Goal: Task Accomplishment & Management: Complete application form

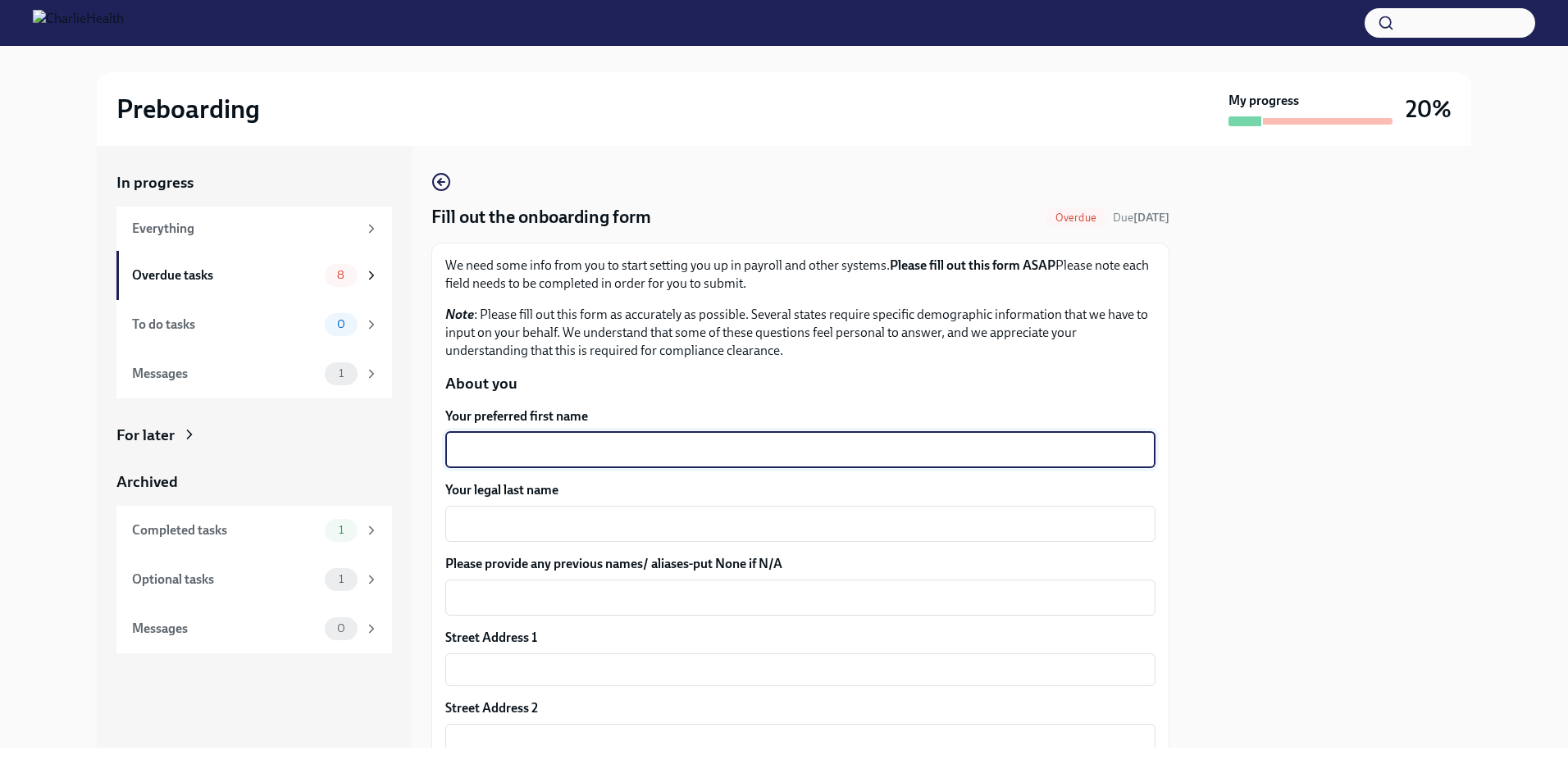
click at [554, 448] on textarea "Your preferred first name" at bounding box center [800, 450] width 691 height 20
type textarea "Shantayah"
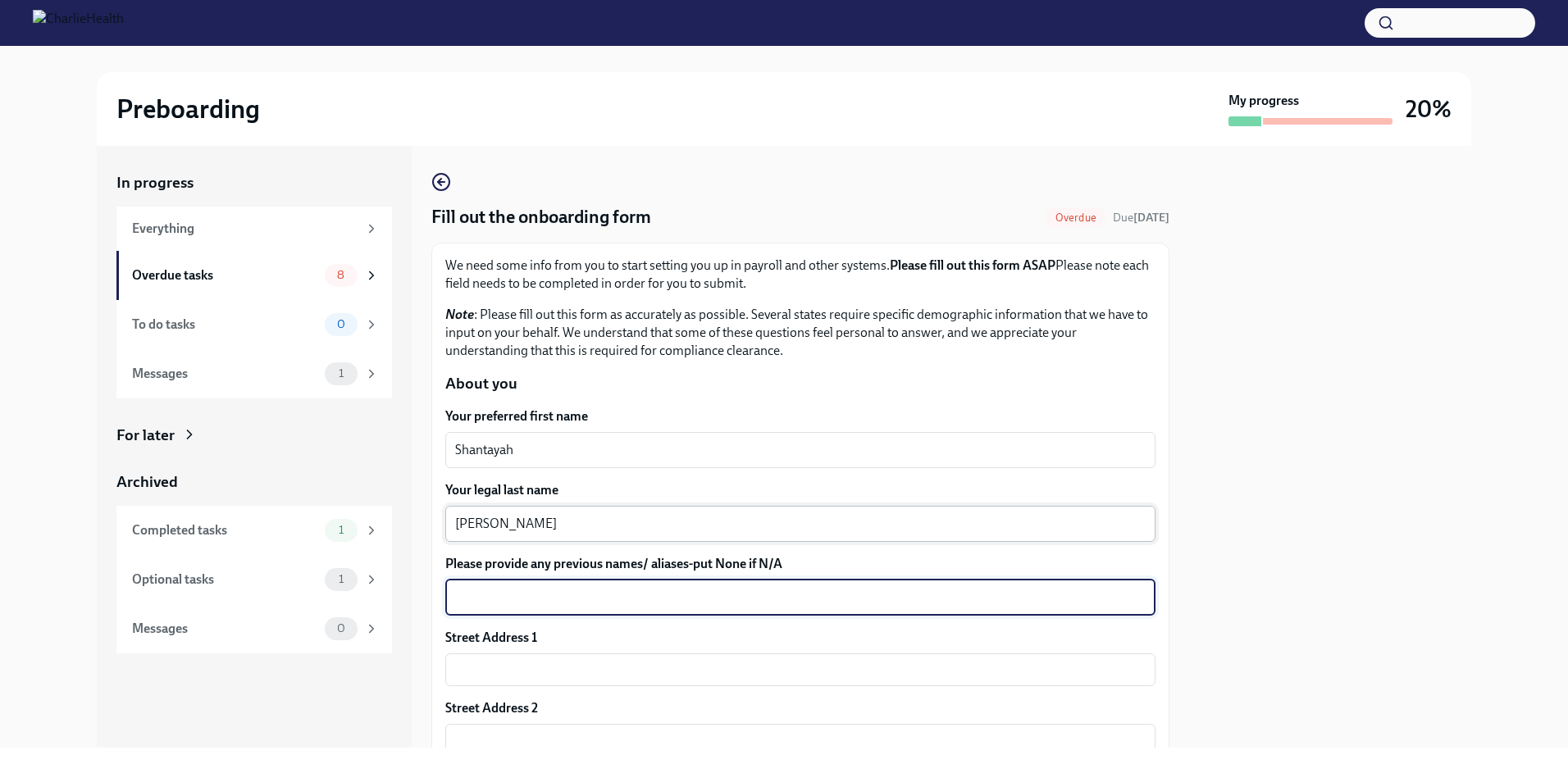
click at [473, 525] on textarea "[PERSON_NAME]" at bounding box center [800, 524] width 691 height 20
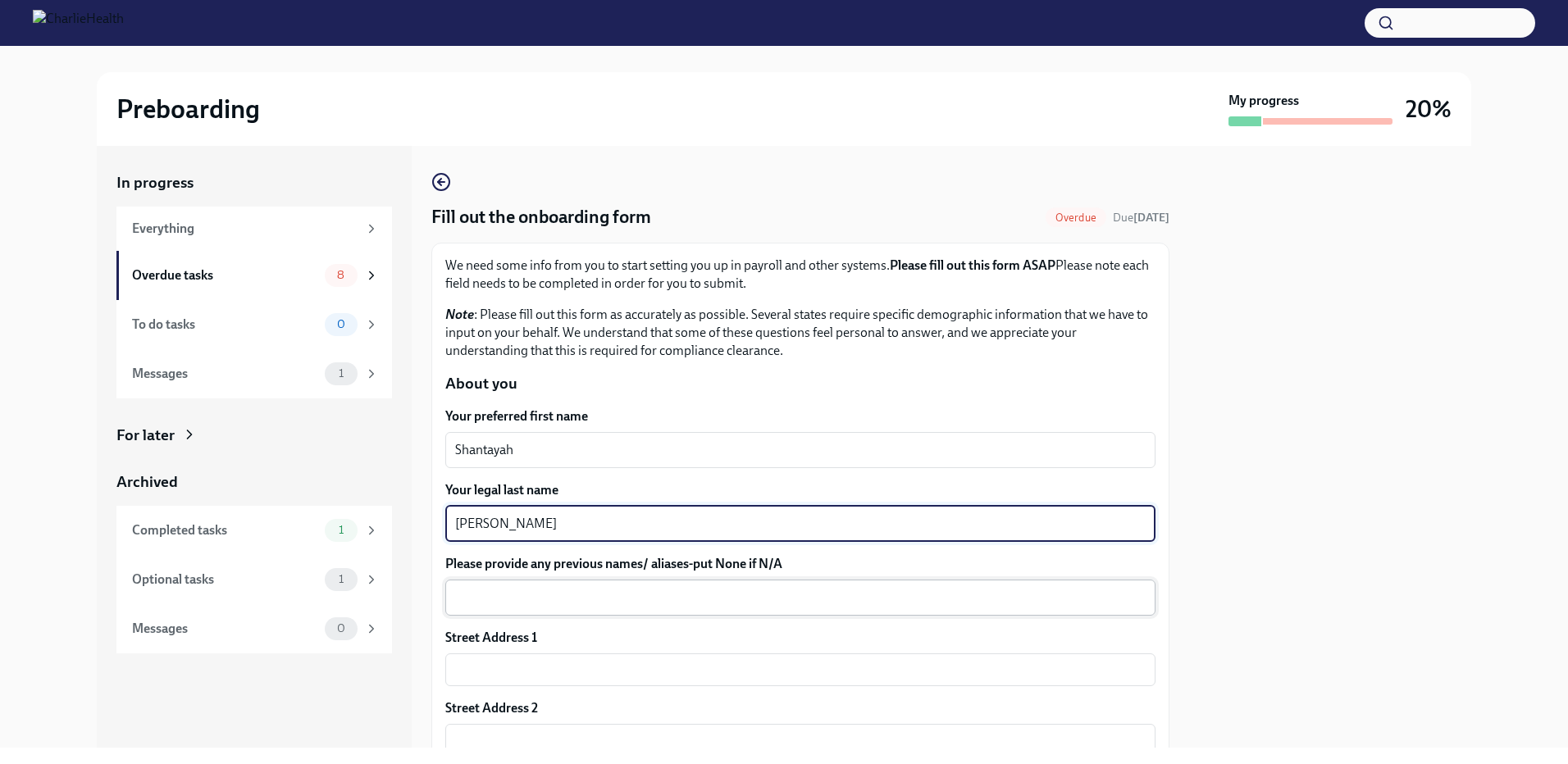
type textarea "[PERSON_NAME]"
click at [474, 594] on textarea "Please provide any previous names/ aliases-put None if N/A" at bounding box center [800, 597] width 691 height 20
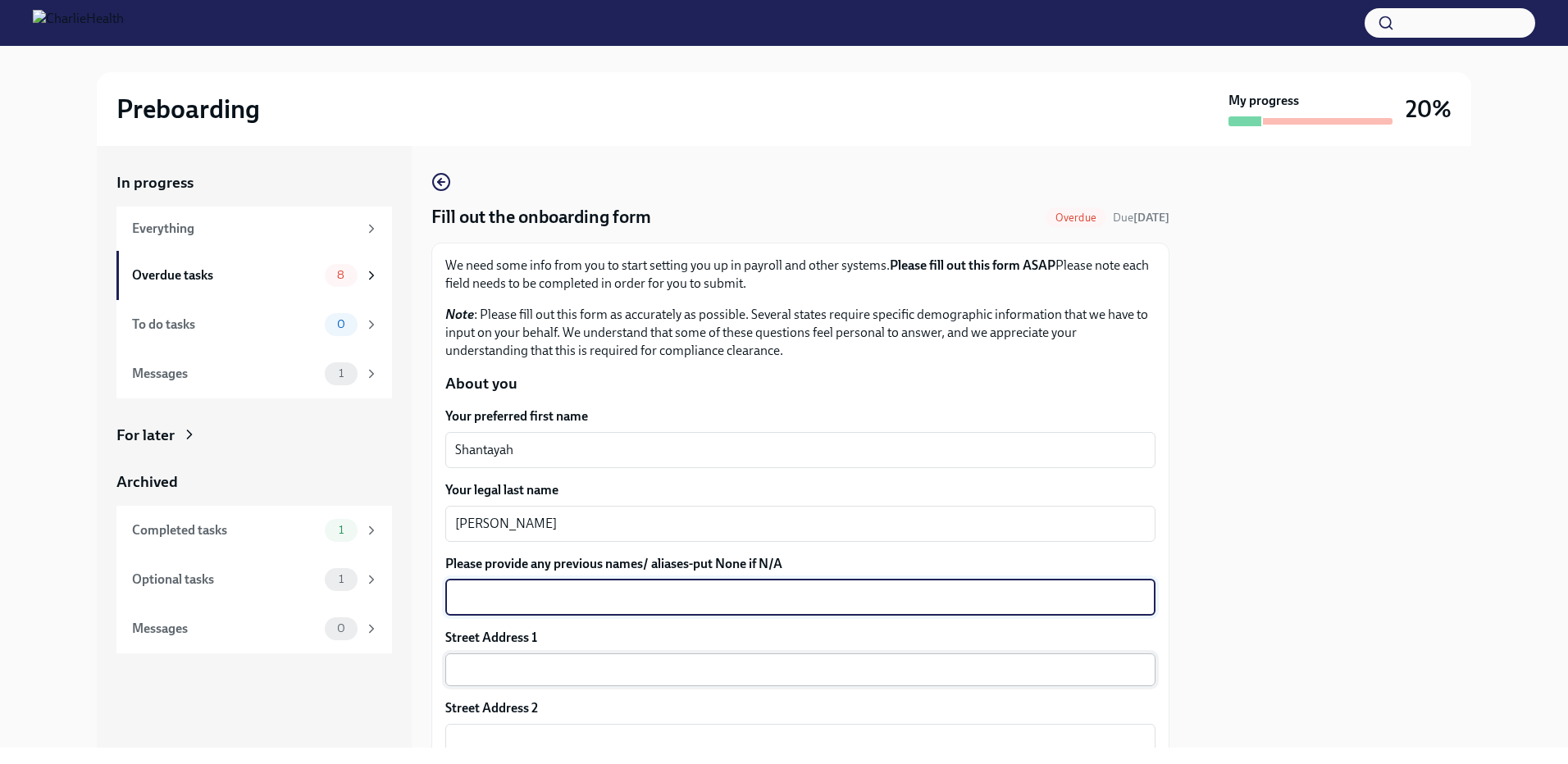
click at [477, 668] on input "text" at bounding box center [800, 669] width 710 height 33
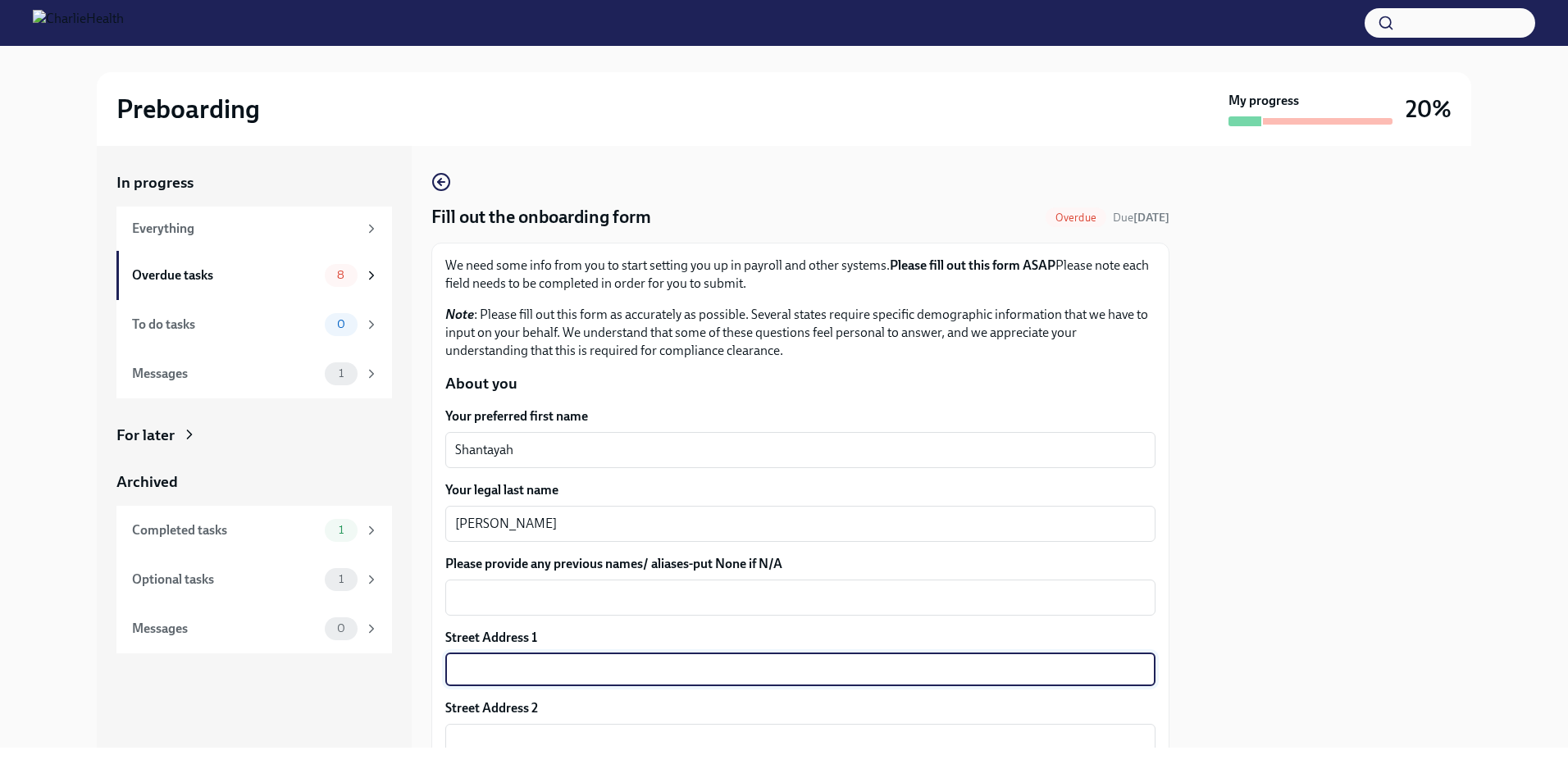
type input "[STREET_ADDRESS]"
type input "19151"
type input "[GEOGRAPHIC_DATA]([GEOGRAPHIC_DATA])"
type input "PA"
type input "US"
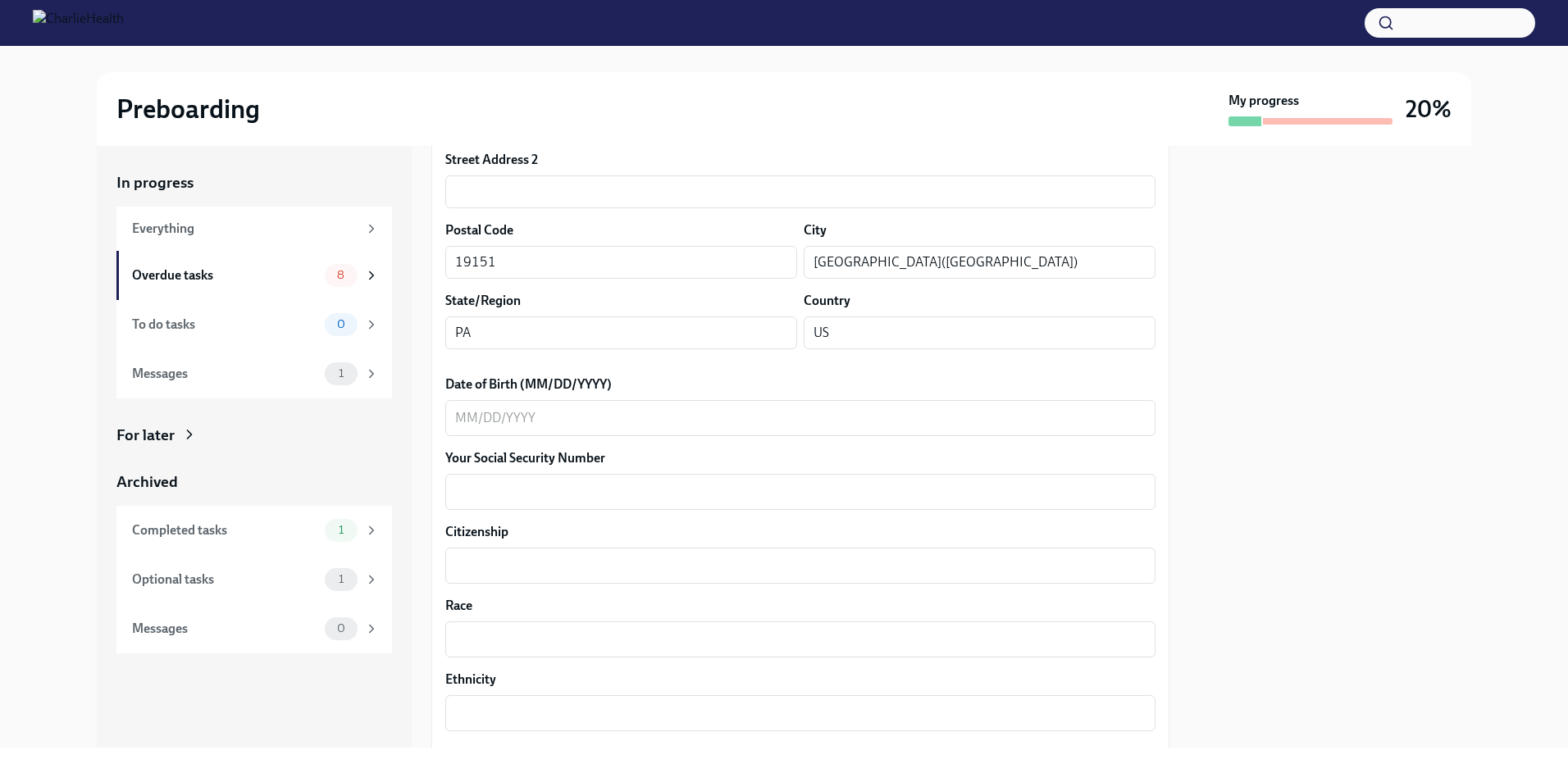
scroll to position [552, 0]
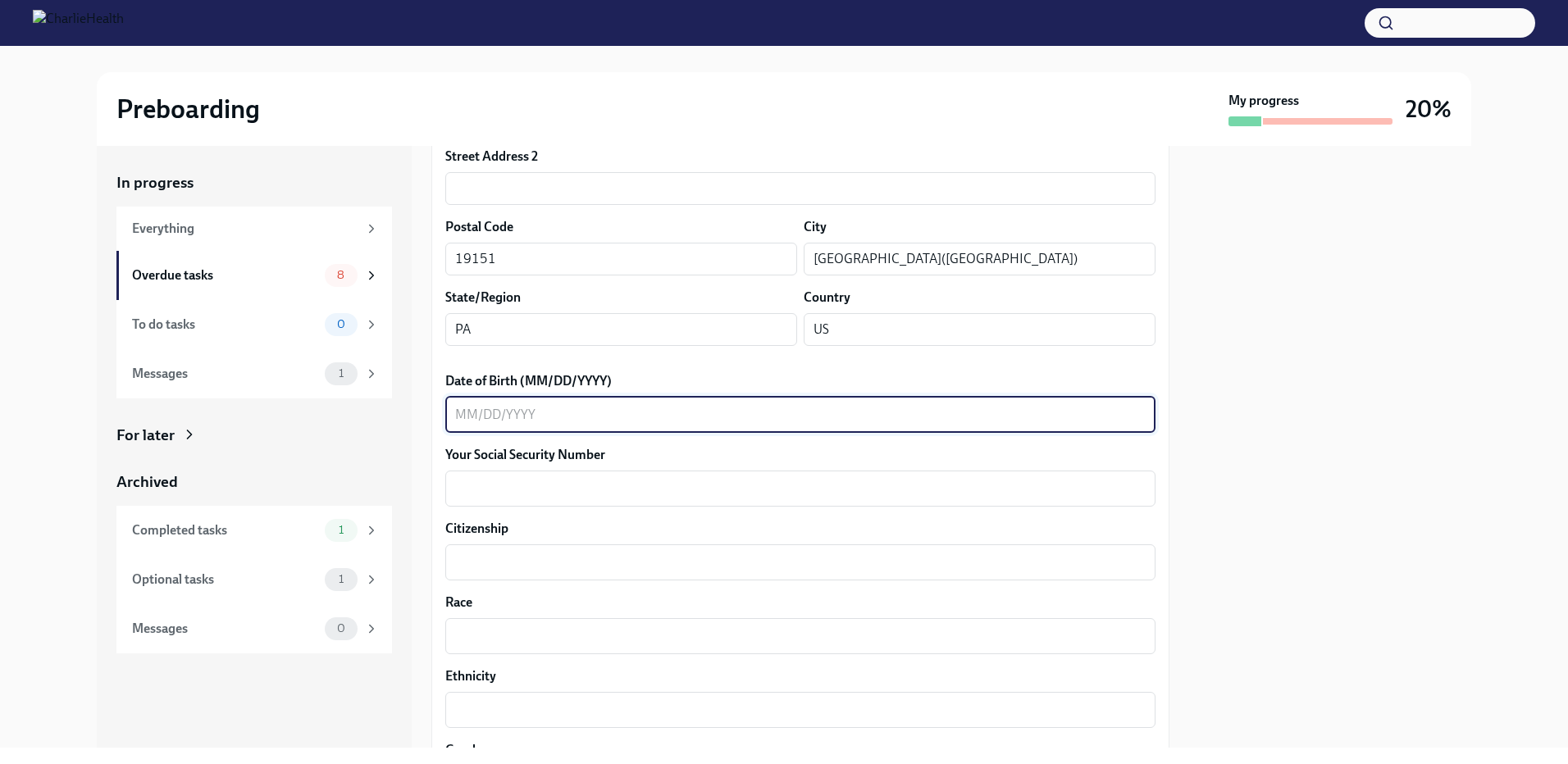
click at [477, 421] on textarea "Date of Birth (MM/DD/YYYY)" at bounding box center [800, 415] width 691 height 20
click at [472, 415] on textarea "02041986" at bounding box center [800, 415] width 691 height 20
click at [495, 414] on textarea "02/041986" at bounding box center [800, 415] width 691 height 20
type textarea "[DATE]"
click at [496, 486] on textarea "Your Social Security Number" at bounding box center [800, 489] width 691 height 20
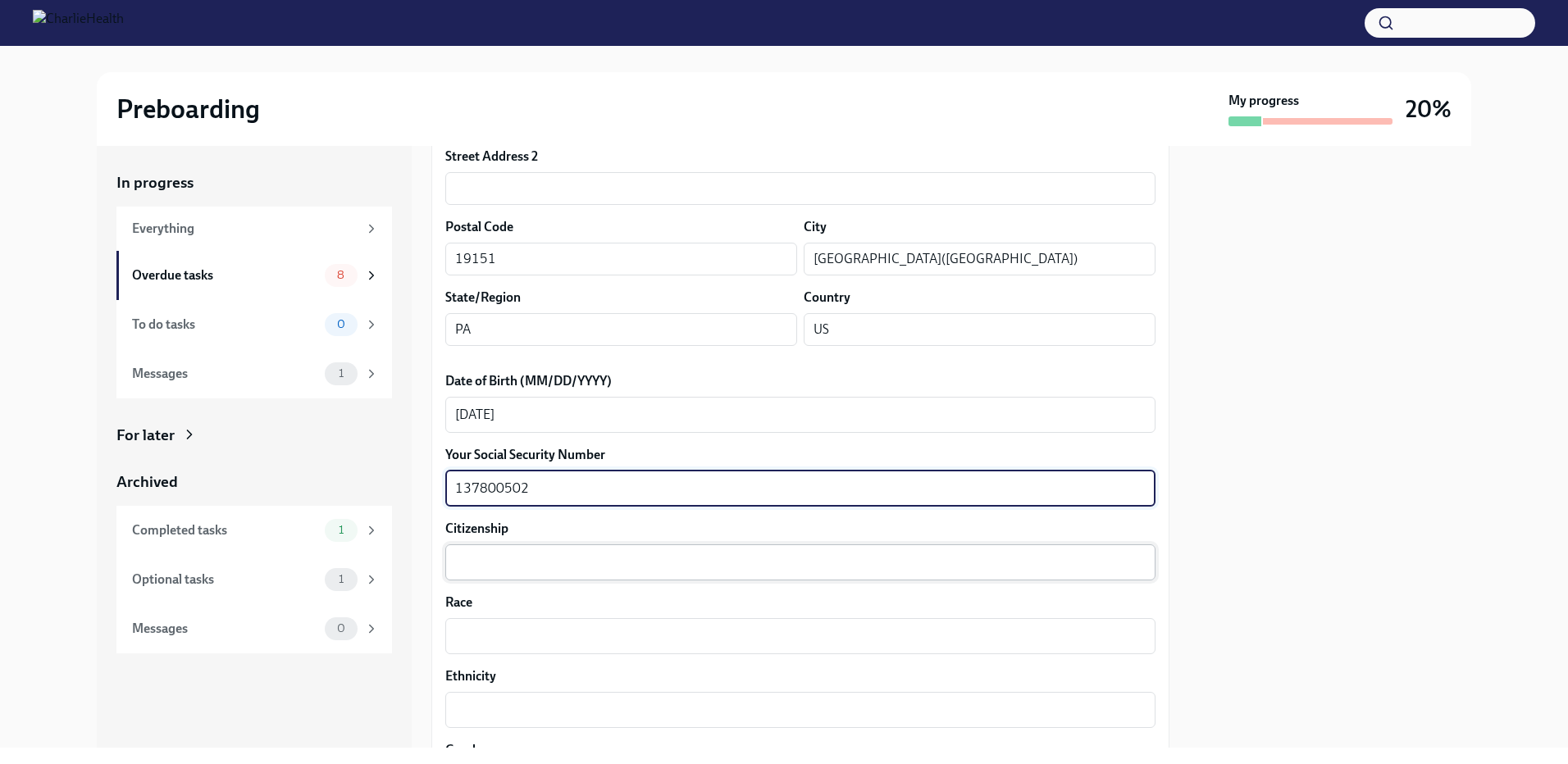
type textarea "137800502"
click at [485, 561] on textarea "Citizenship" at bounding box center [800, 563] width 691 height 20
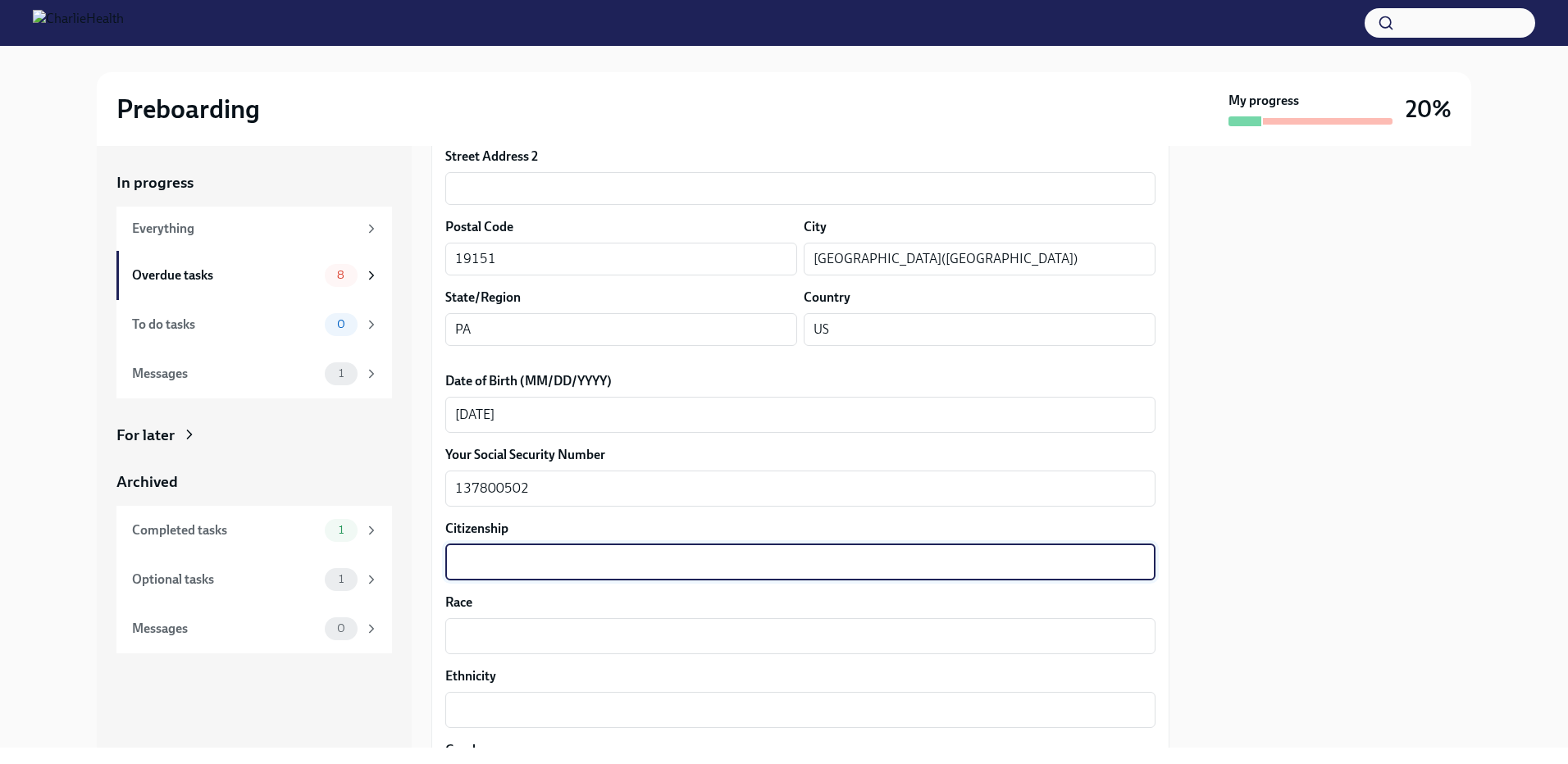
click at [485, 561] on textarea "Citizenship" at bounding box center [800, 563] width 691 height 20
type textarea "yes"
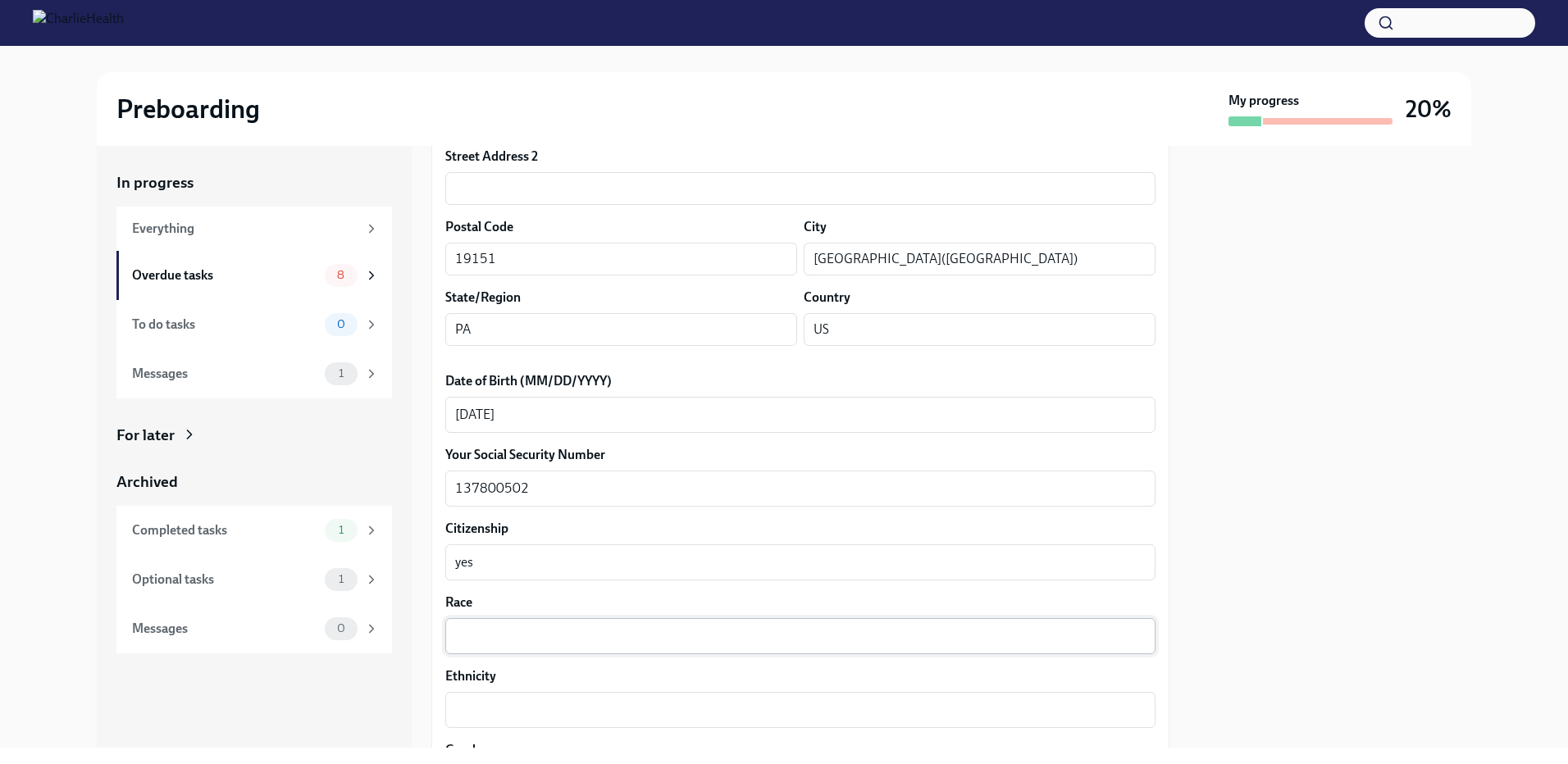
click at [463, 647] on div "x ​" at bounding box center [800, 637] width 710 height 36
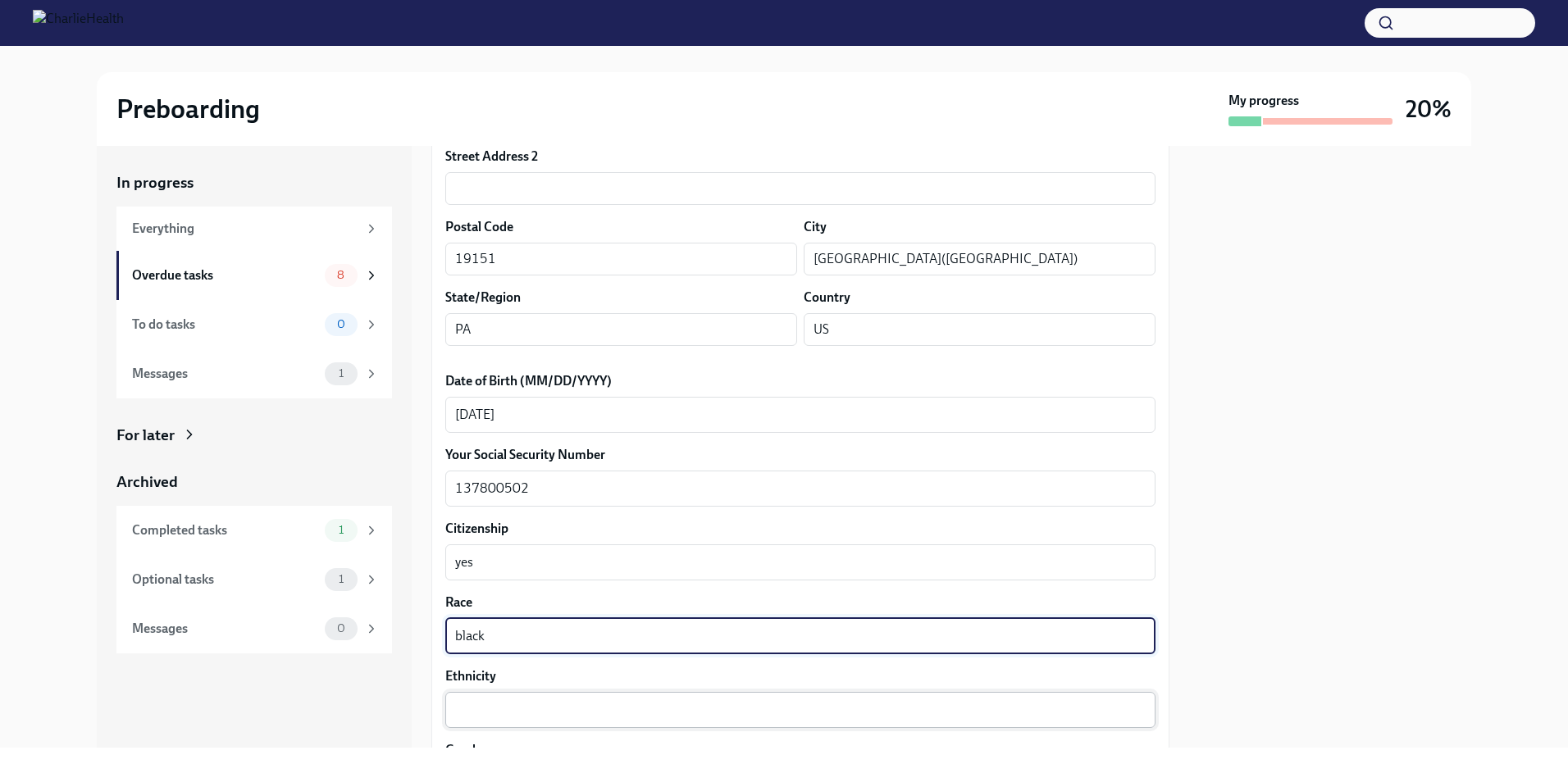
type textarea "black"
click at [467, 700] on textarea "Ethnicity" at bounding box center [800, 710] width 691 height 20
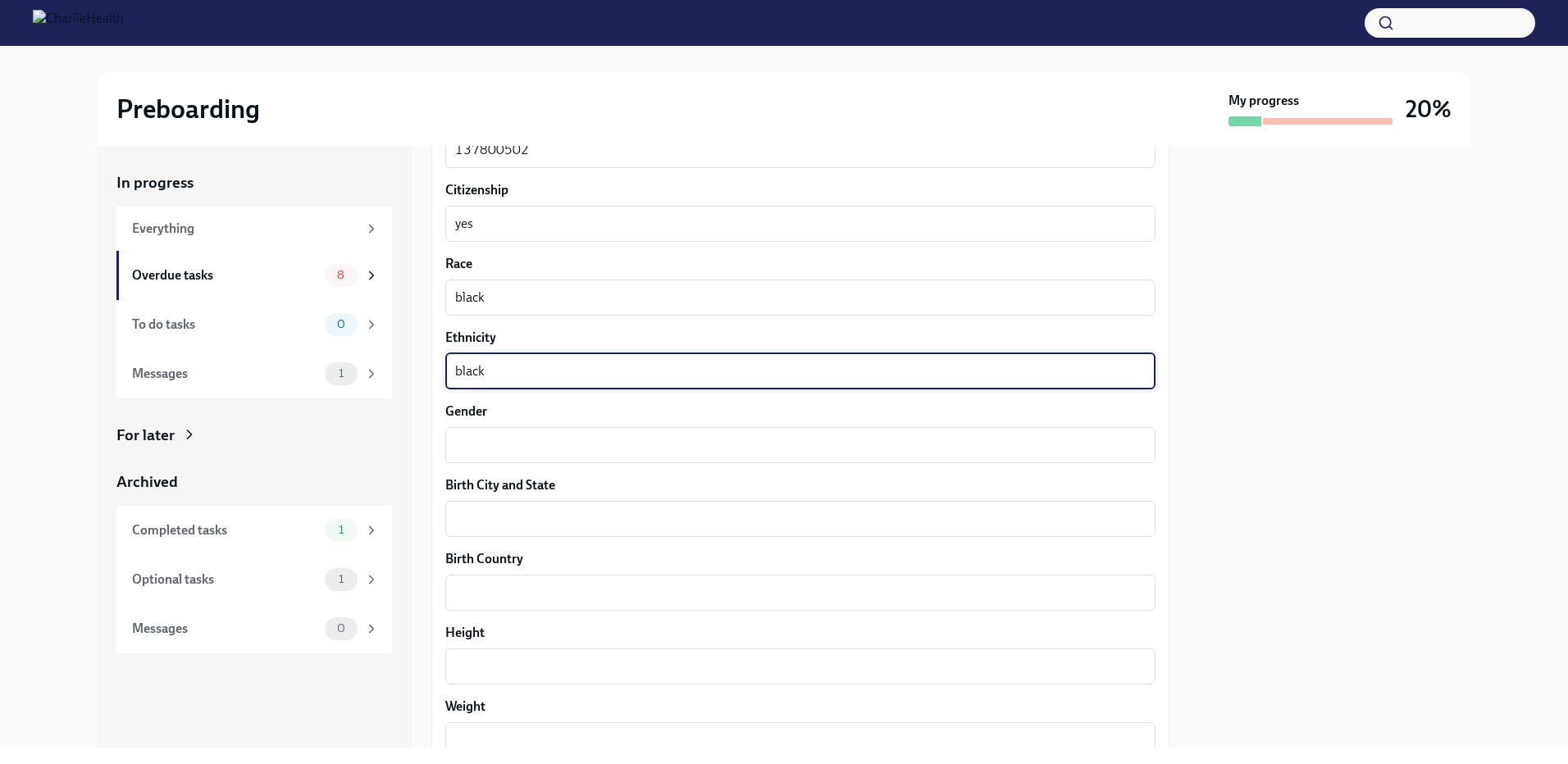
scroll to position [945, 0]
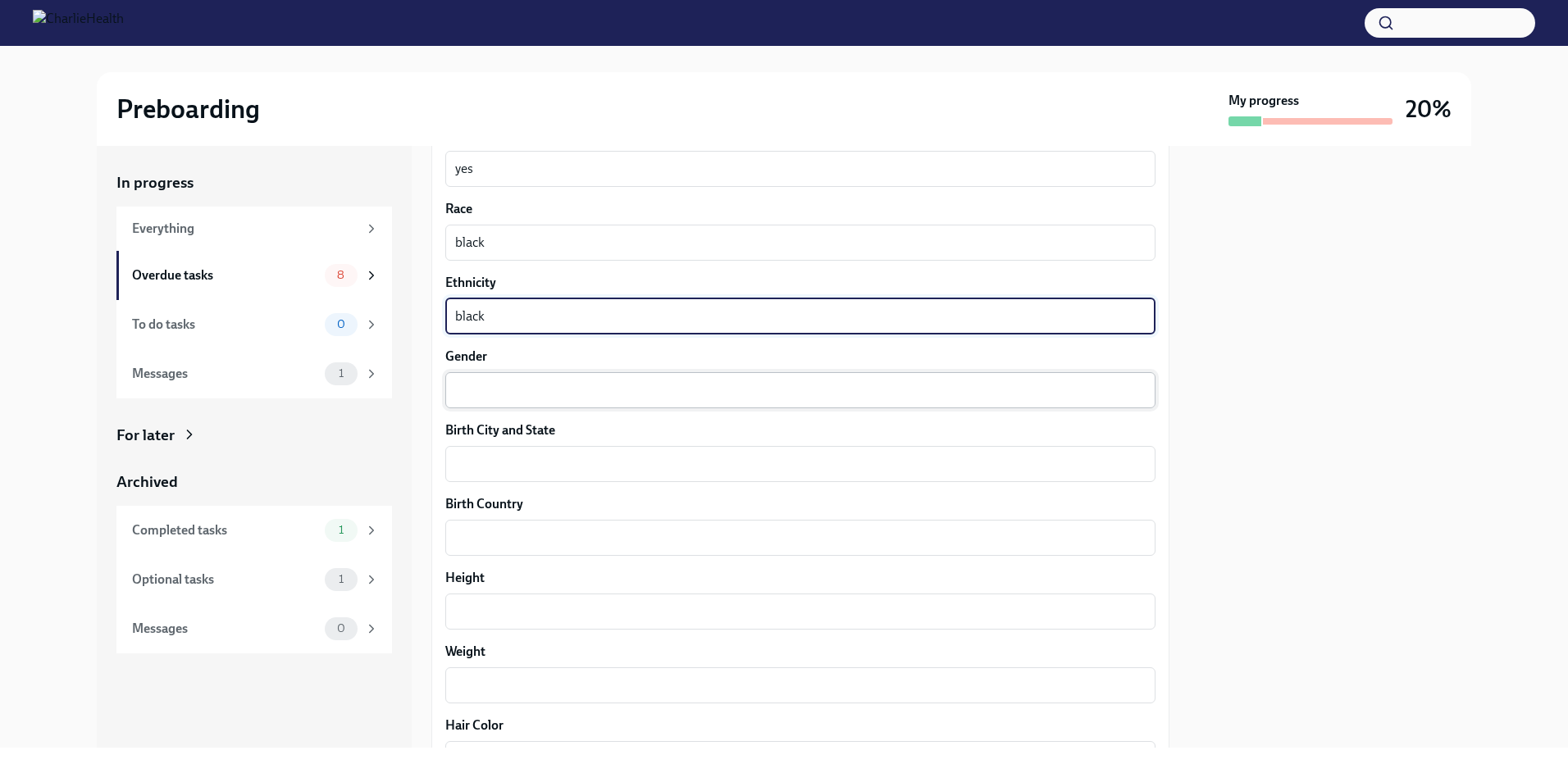
type textarea "black"
click at [696, 389] on textarea "Gender" at bounding box center [800, 391] width 691 height 20
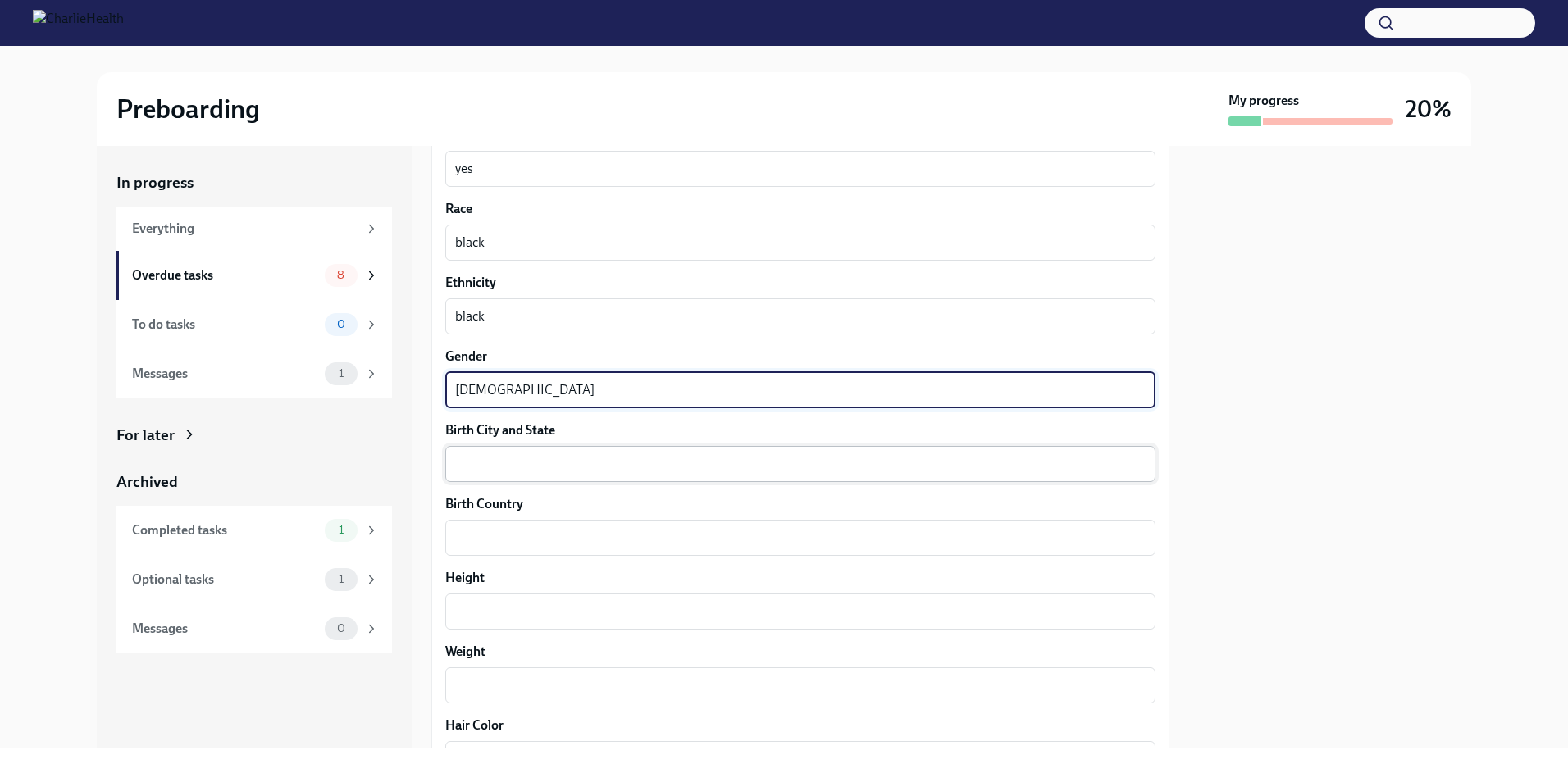
type textarea "[DEMOGRAPHIC_DATA]"
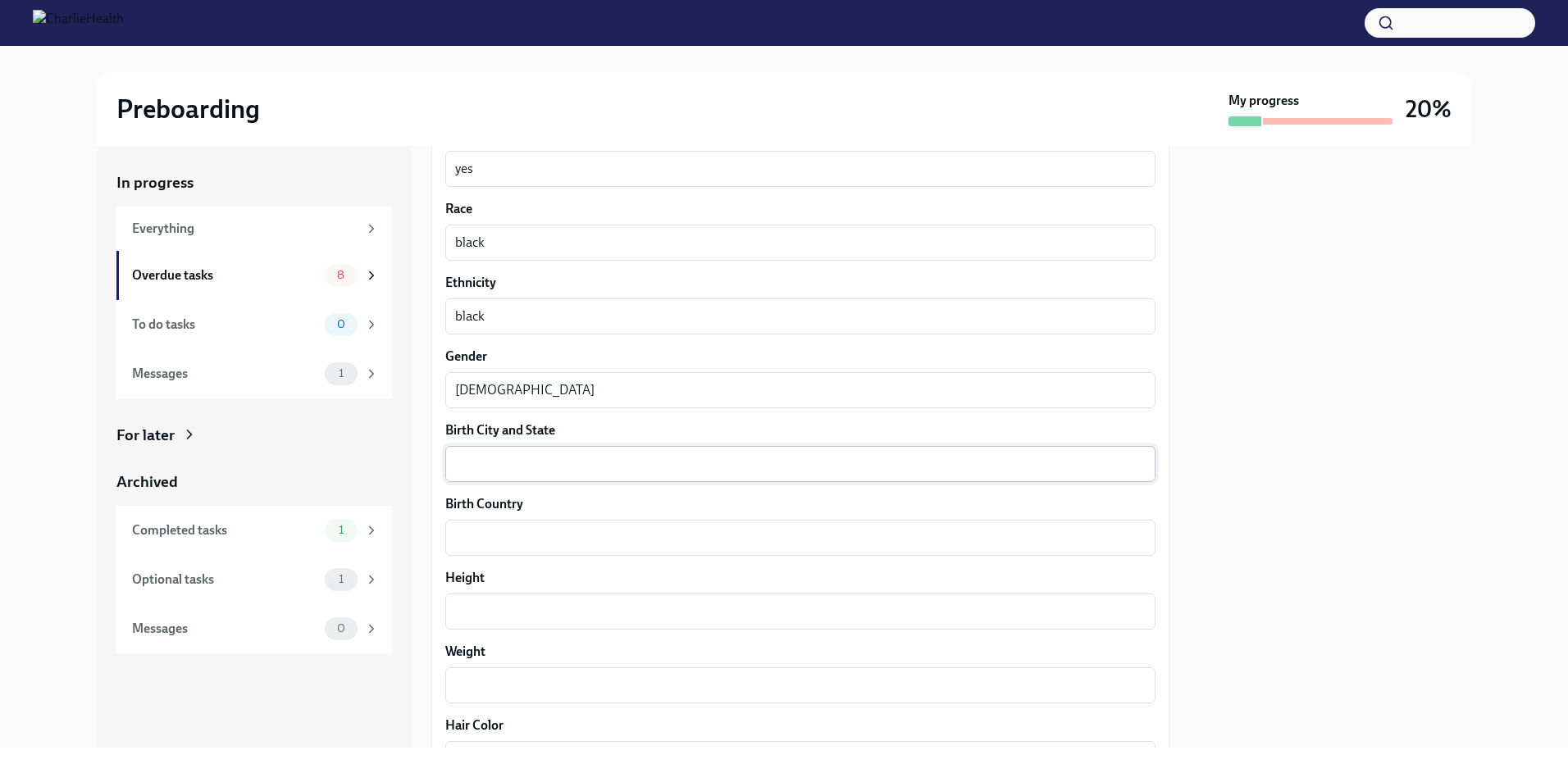
click at [638, 477] on div "x ​" at bounding box center [800, 464] width 710 height 36
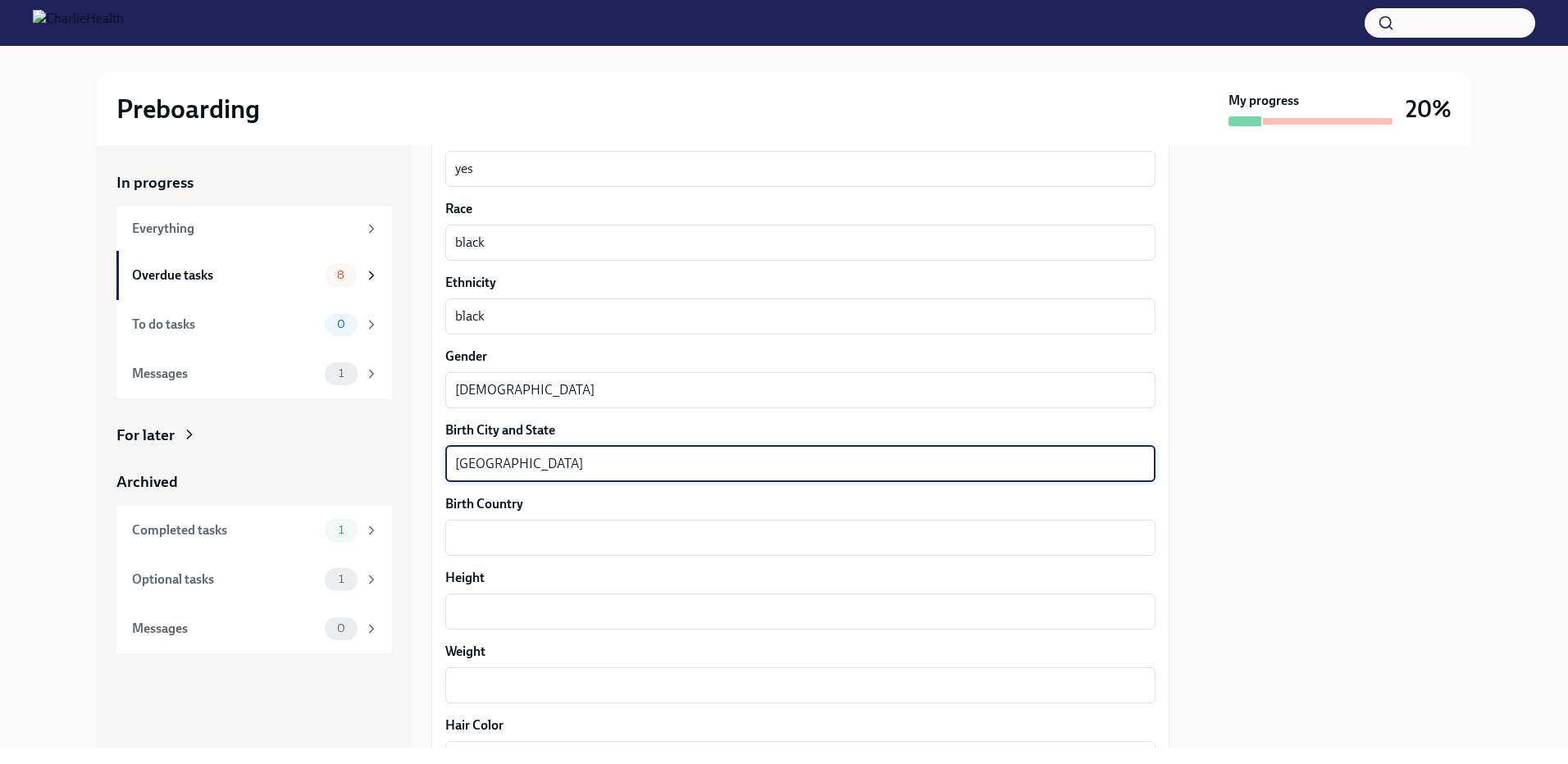
type textarea "[GEOGRAPHIC_DATA]"
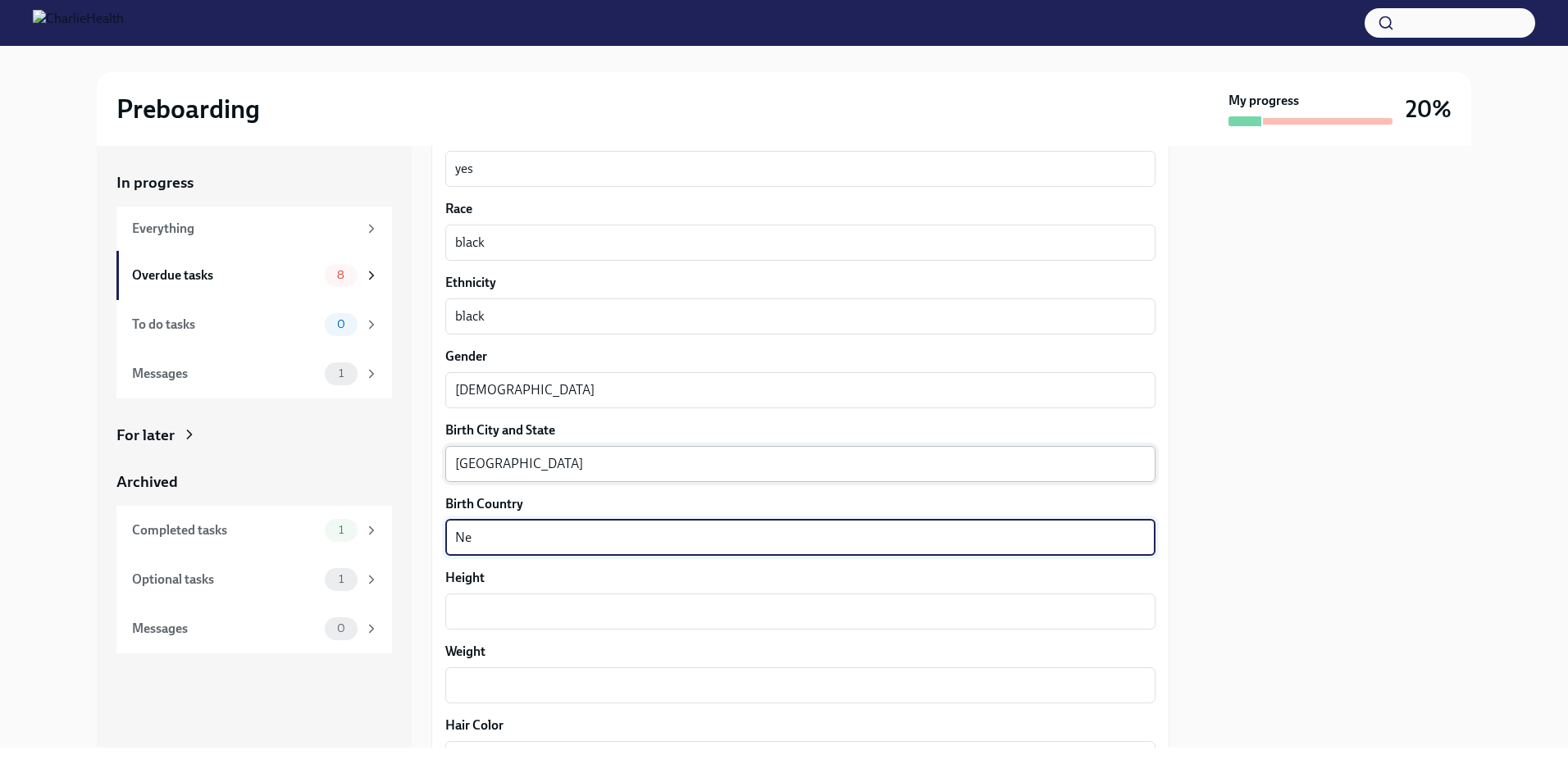
type textarea "N"
click at [604, 458] on textarea "[GEOGRAPHIC_DATA]" at bounding box center [800, 464] width 691 height 20
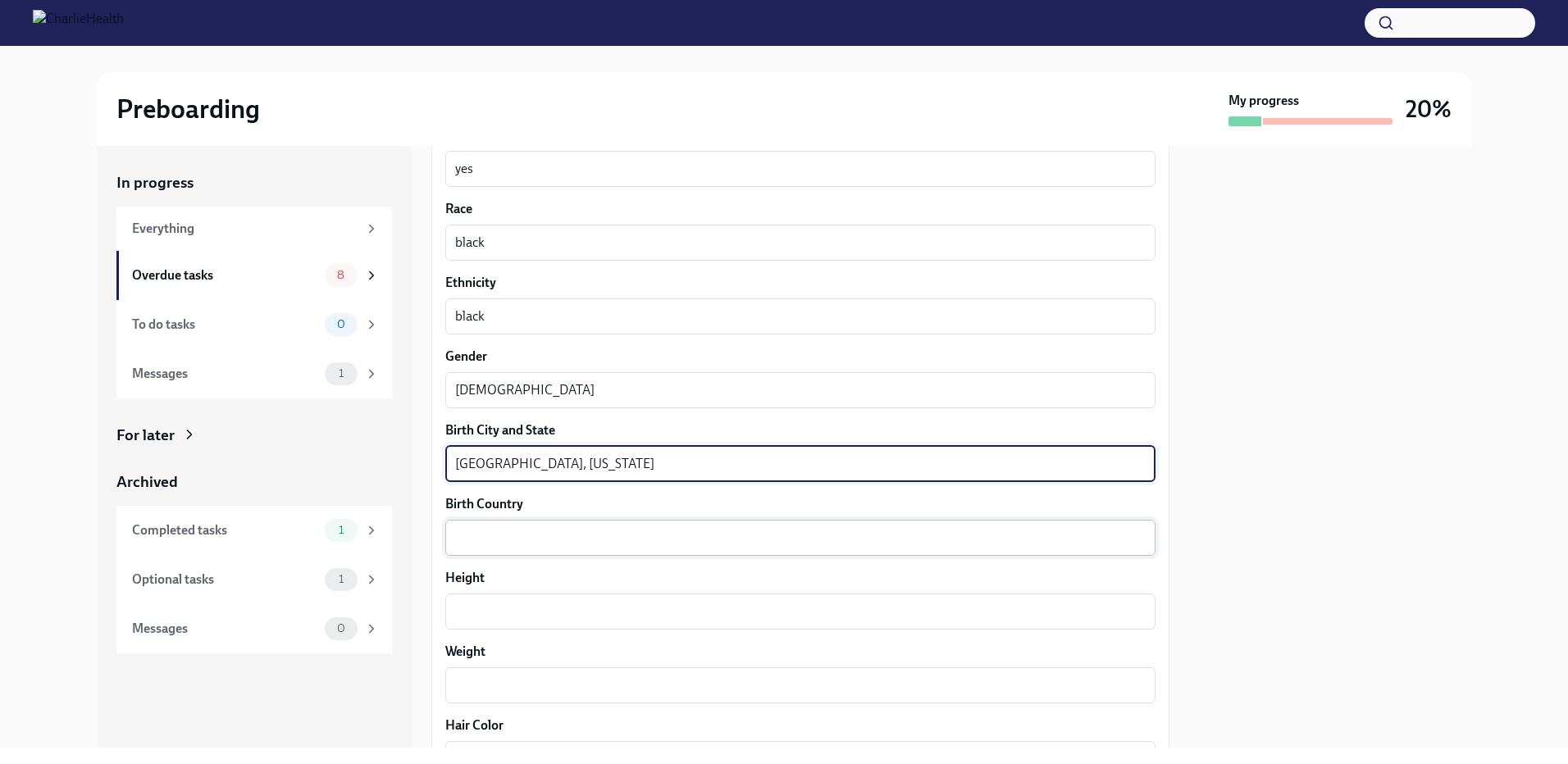
type textarea "[GEOGRAPHIC_DATA], [US_STATE]"
click at [534, 528] on textarea "Birth Country" at bounding box center [800, 538] width 691 height 20
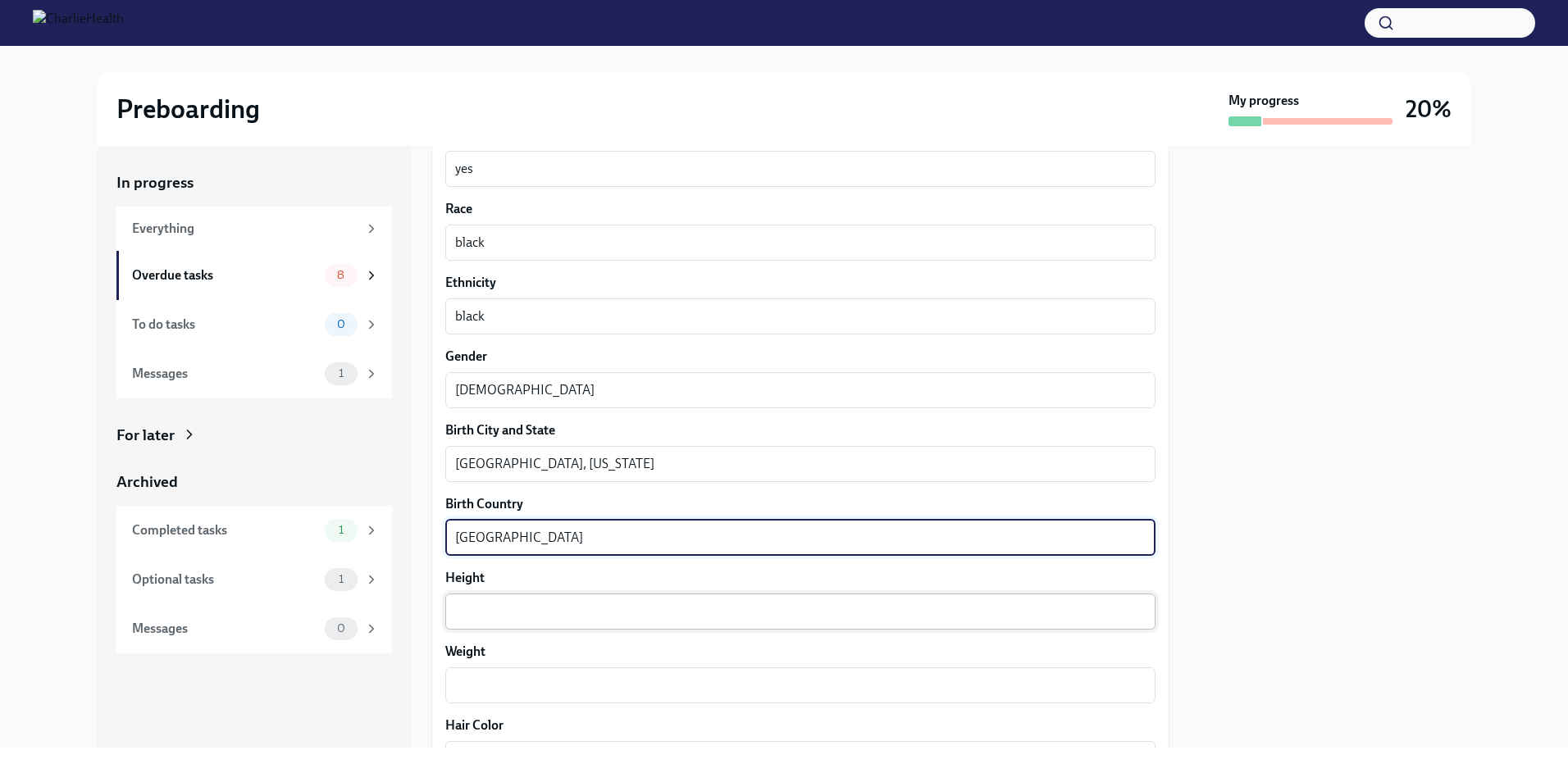
type textarea "[GEOGRAPHIC_DATA]"
click at [520, 616] on textarea "Height" at bounding box center [800, 612] width 691 height 20
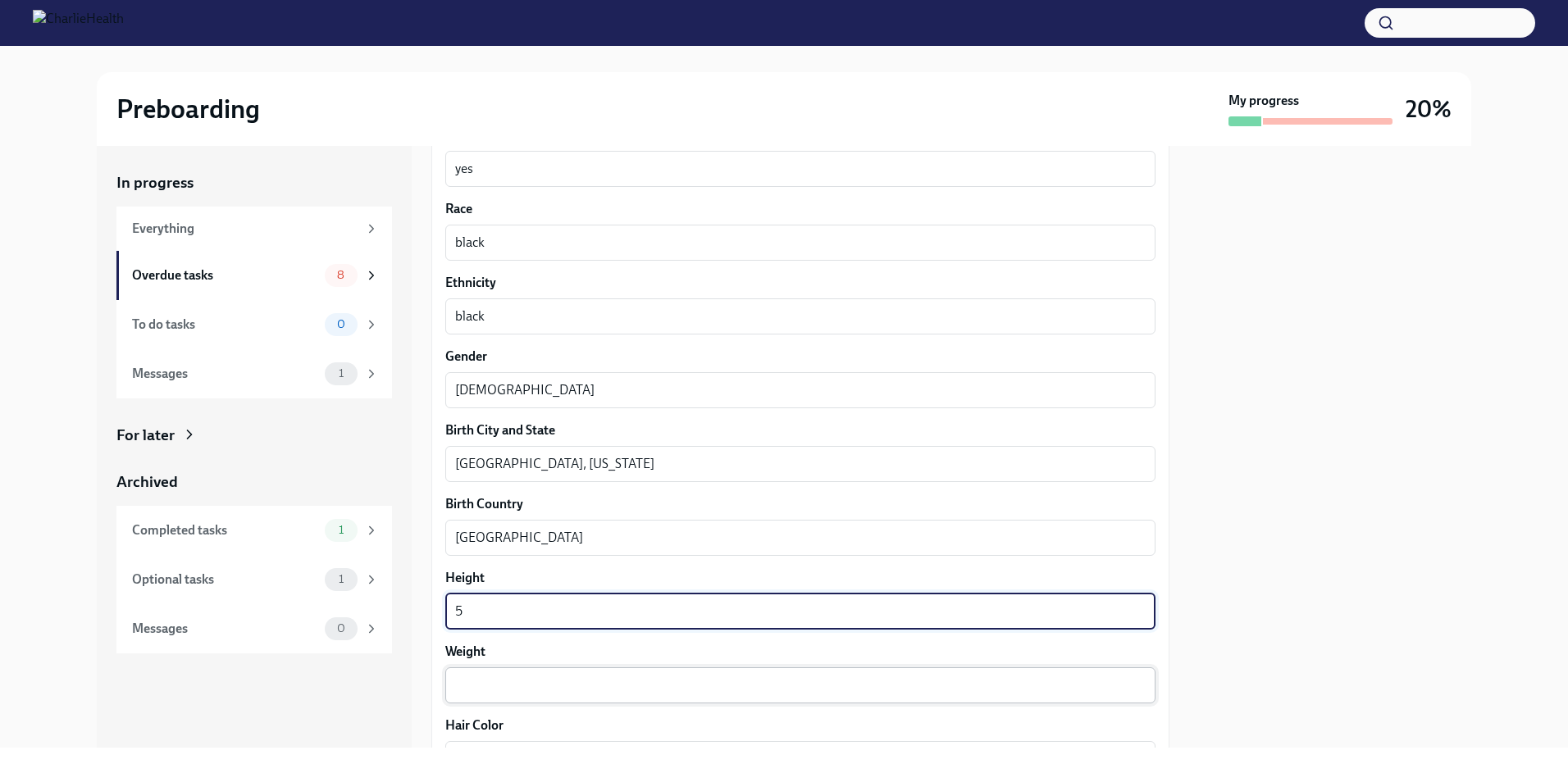
type textarea "5"
click at [521, 667] on div "x ​" at bounding box center [800, 686] width 710 height 36
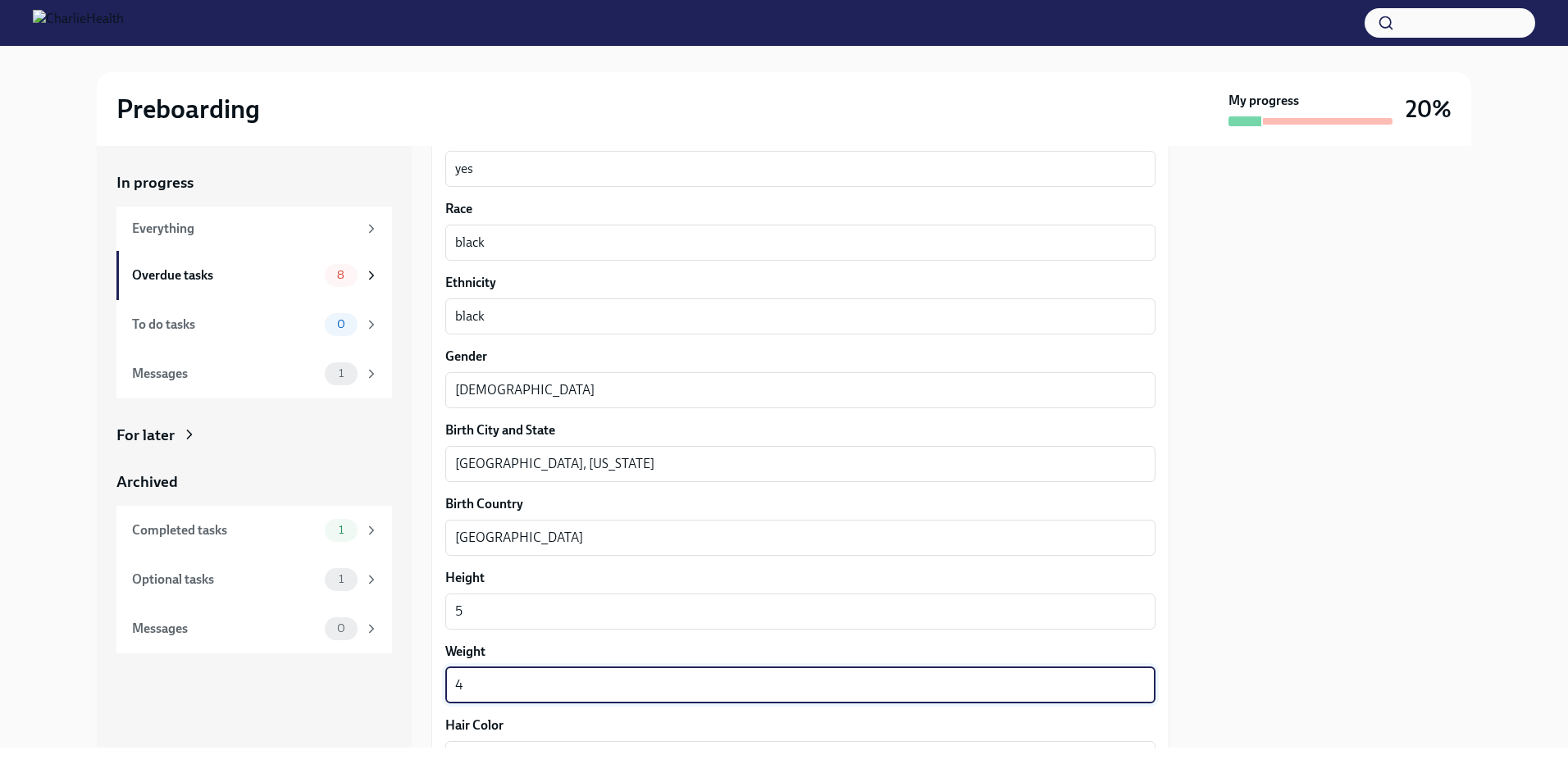
type textarea "4"
click at [493, 751] on div "Preboarding My progress 20% In progress Everything Overdue tasks 8 To do tasks …" at bounding box center [784, 382] width 1568 height 764
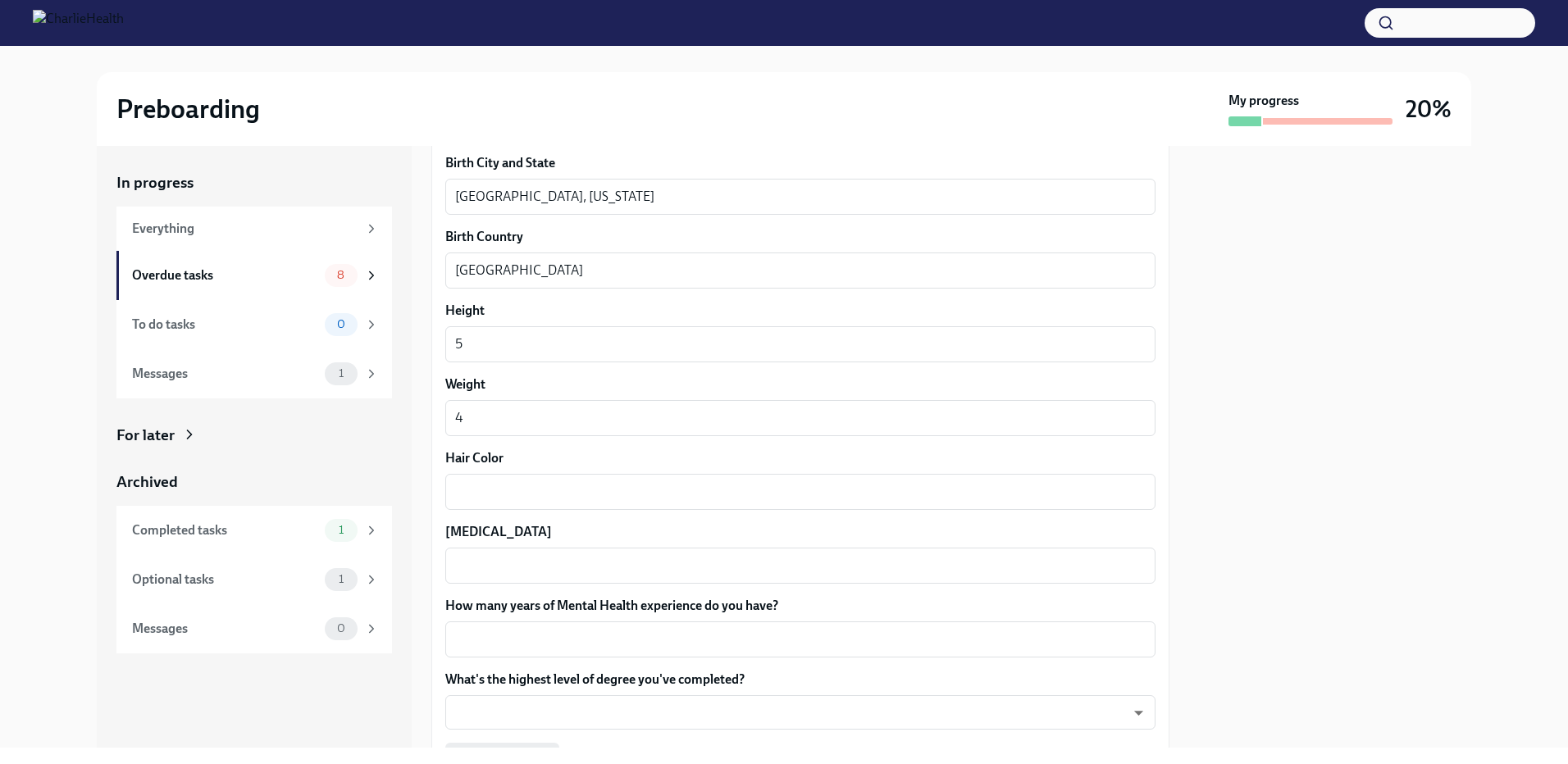
scroll to position [1243, 0]
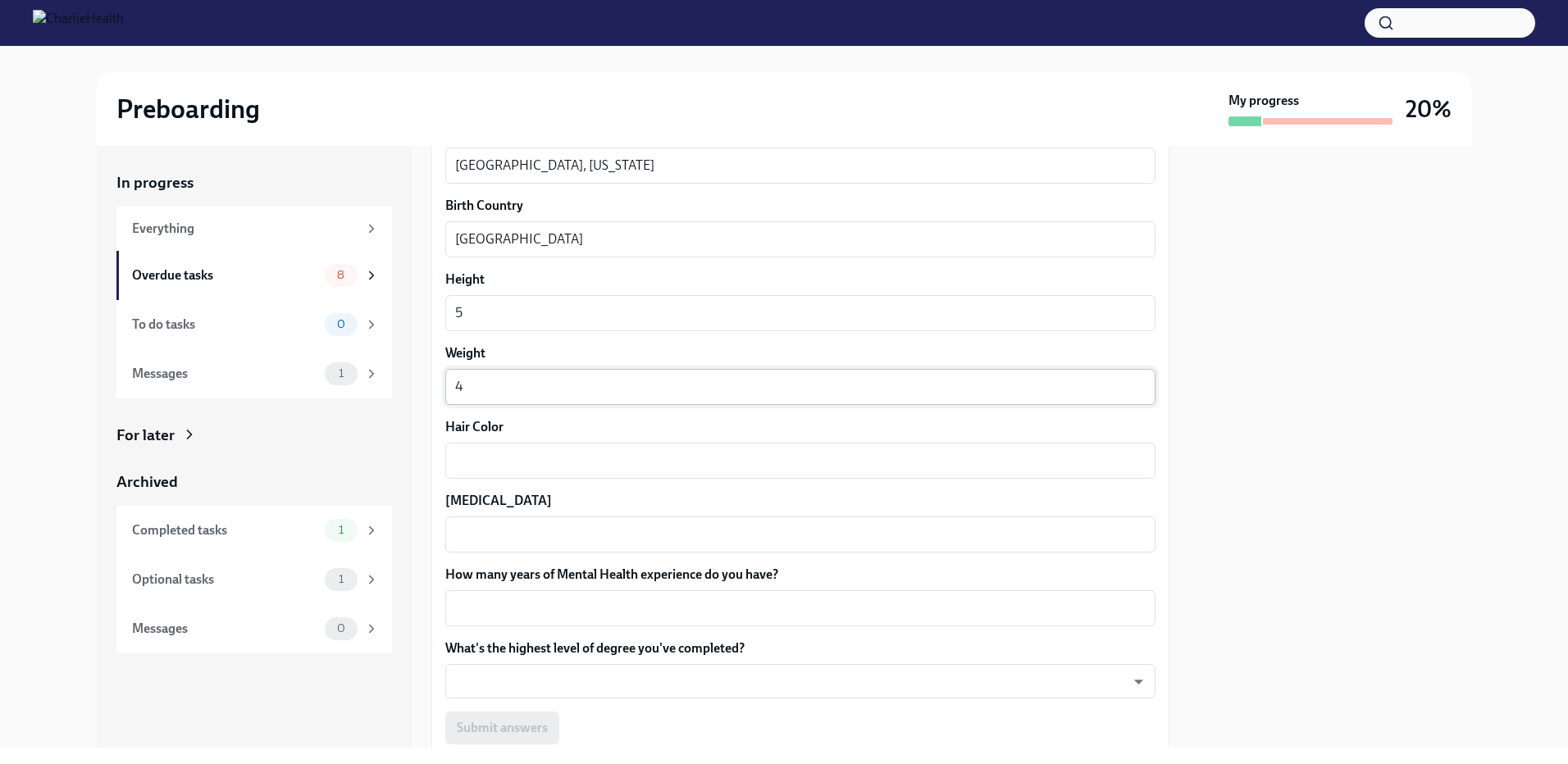
click at [469, 398] on div "4 x ​" at bounding box center [800, 387] width 710 height 36
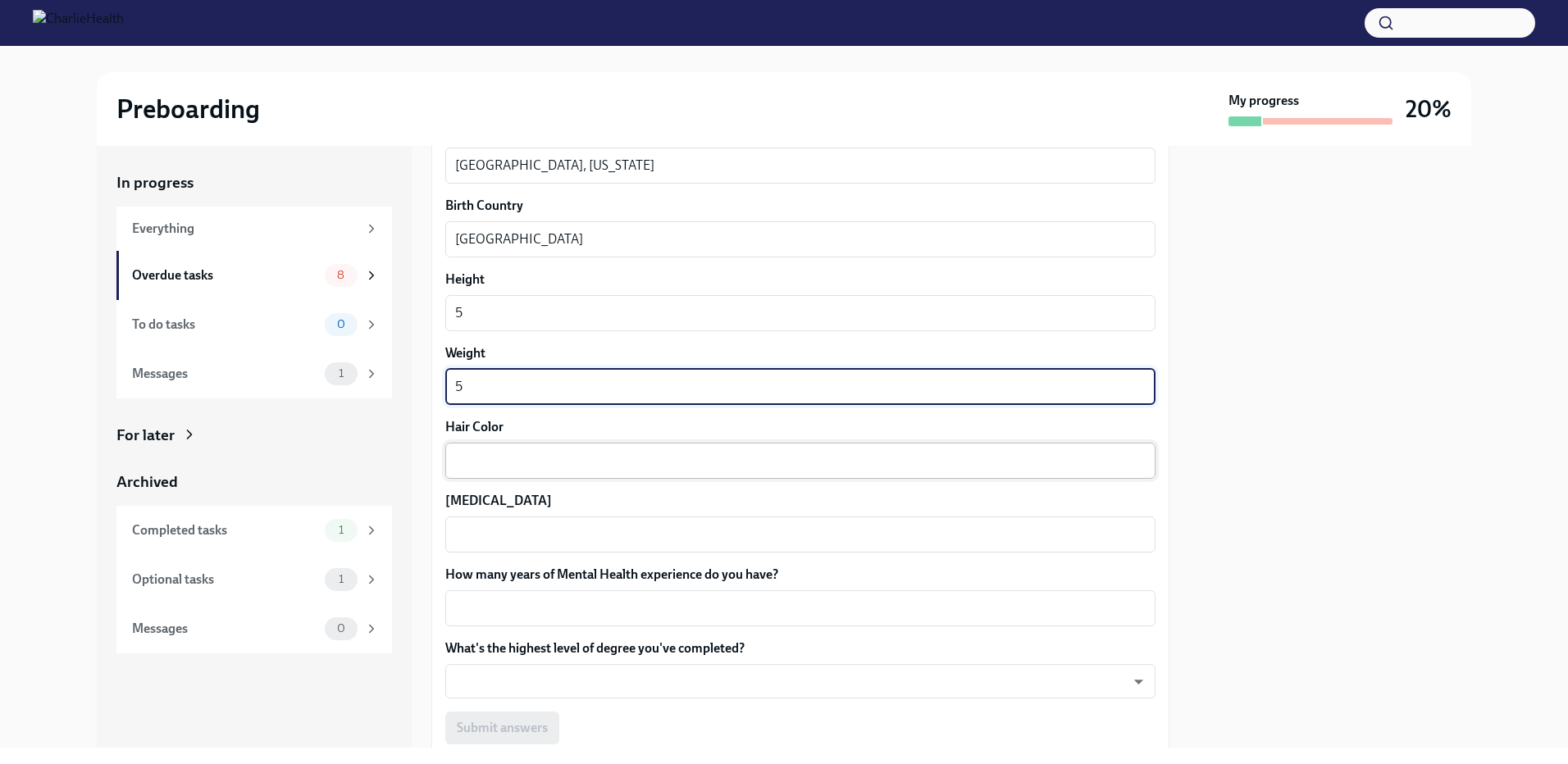
type textarea "5"
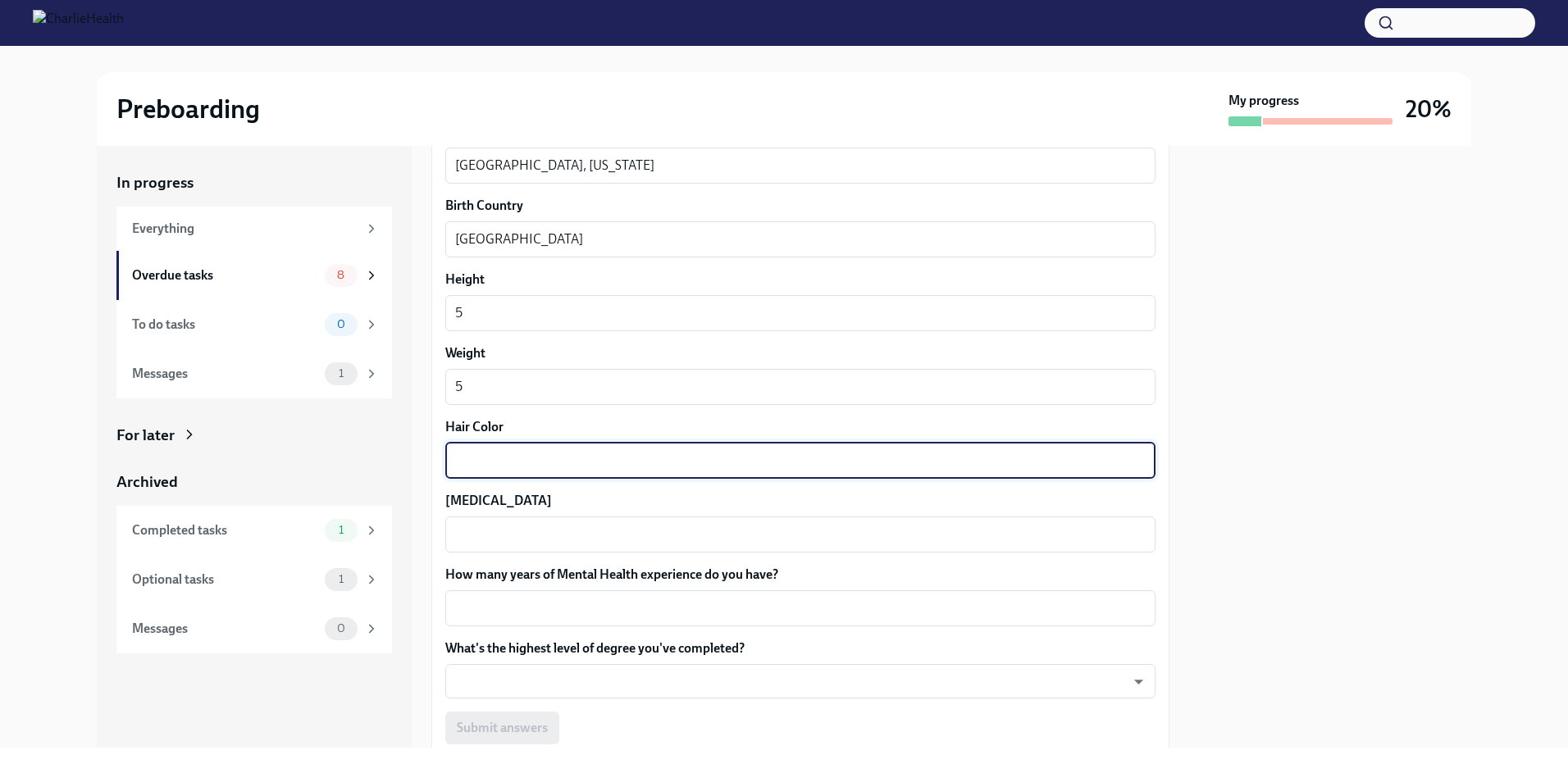
click at [481, 454] on textarea "Hair Color" at bounding box center [800, 461] width 691 height 20
type textarea "Brown"
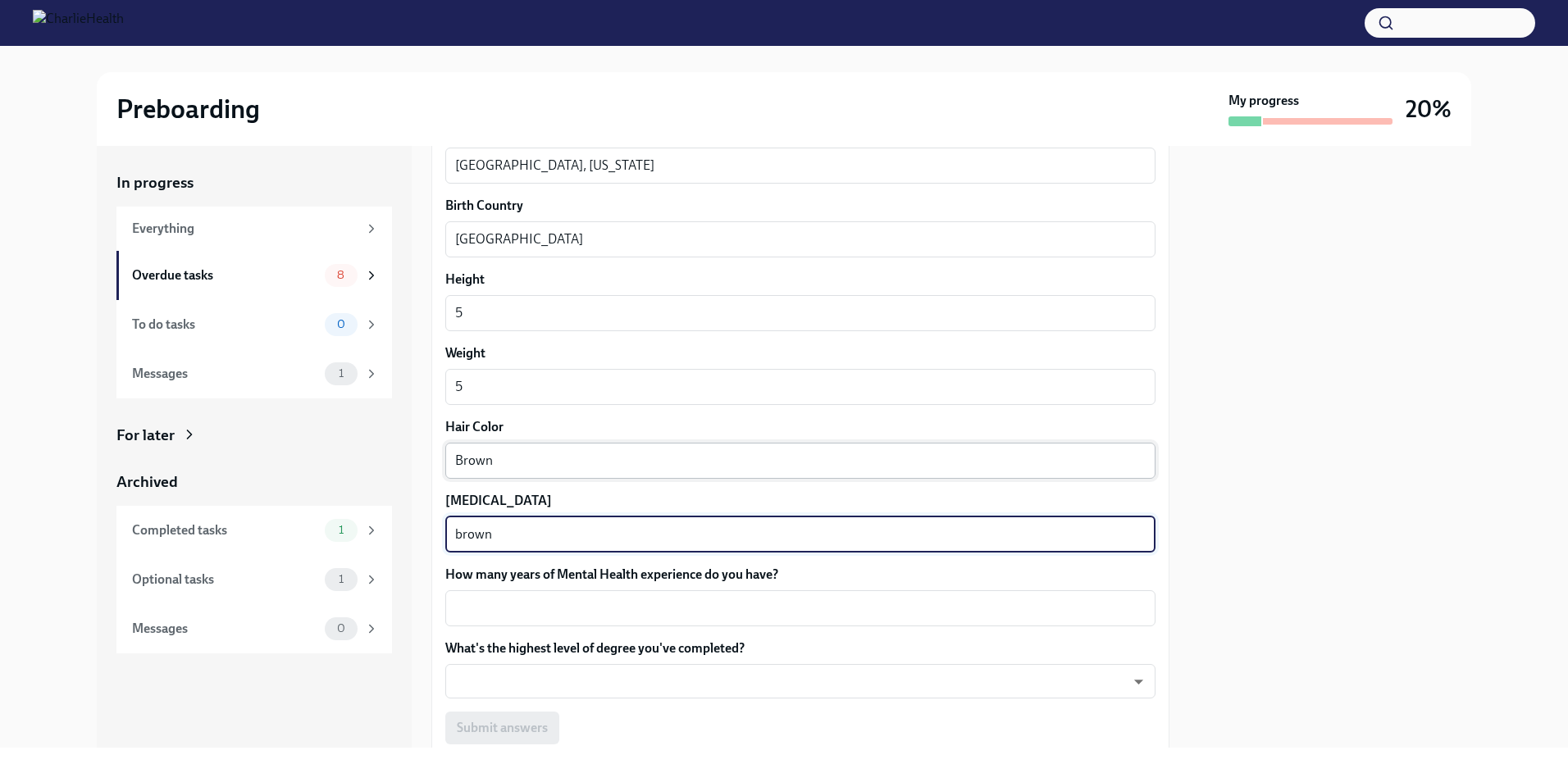
type textarea "brown"
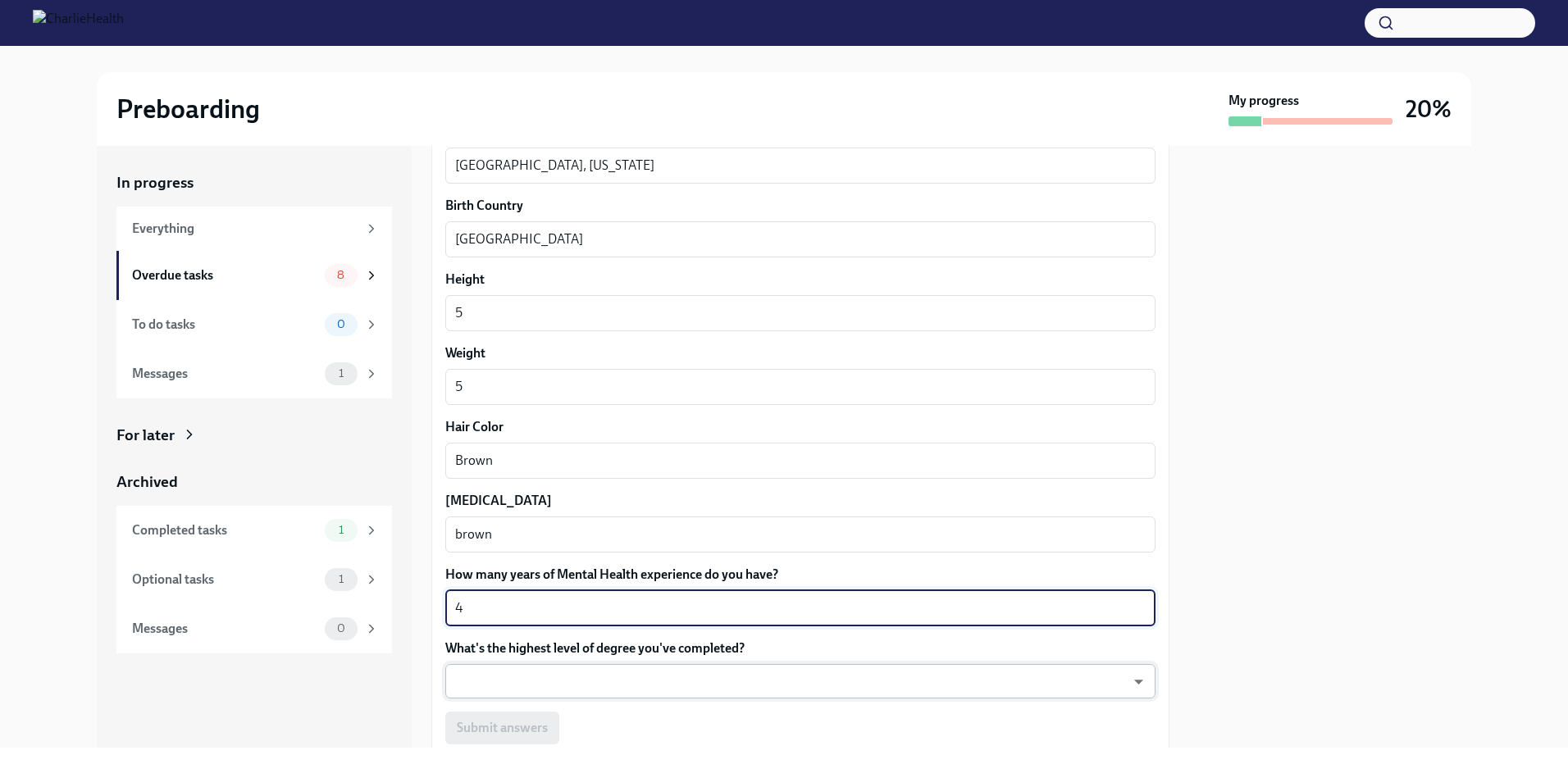
type textarea "4"
click at [513, 665] on body "Preboarding My progress 20% In progress Everything Overdue tasks 8 To do tasks …" at bounding box center [784, 382] width 1568 height 764
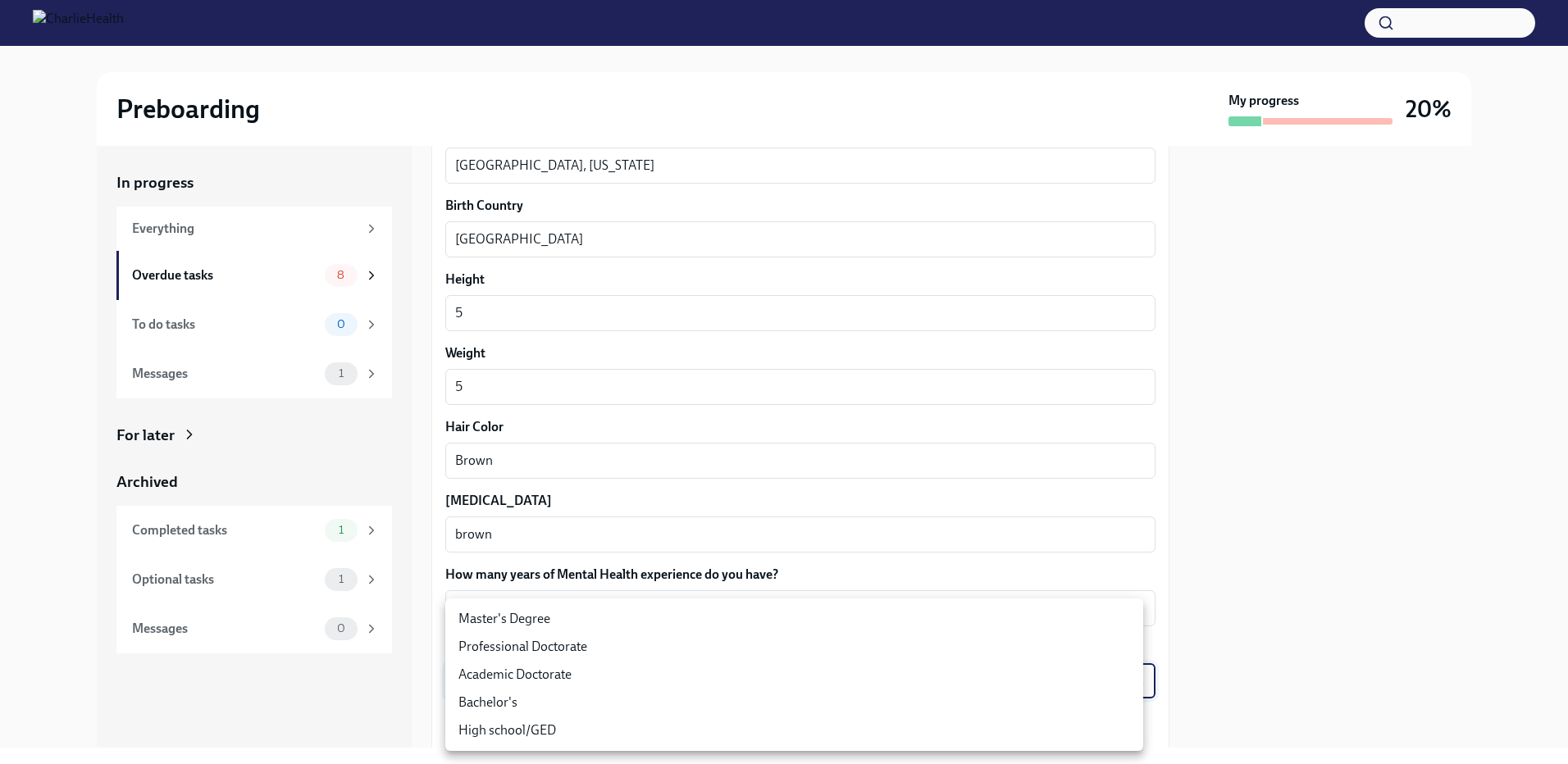
click at [505, 622] on li "Master's Degree" at bounding box center [794, 618] width 698 height 28
type input "2vBr-ghkD"
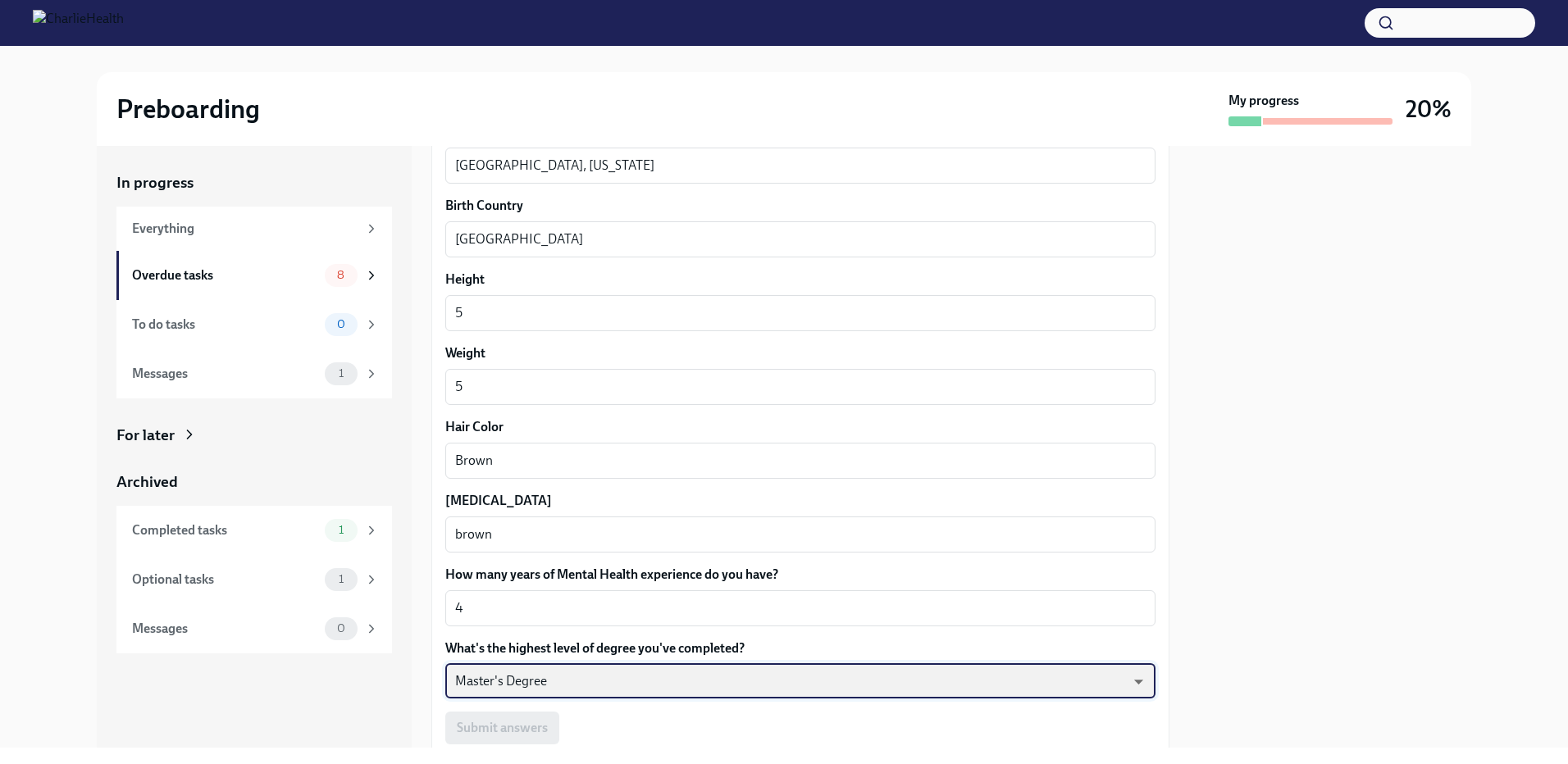
scroll to position [1372, 0]
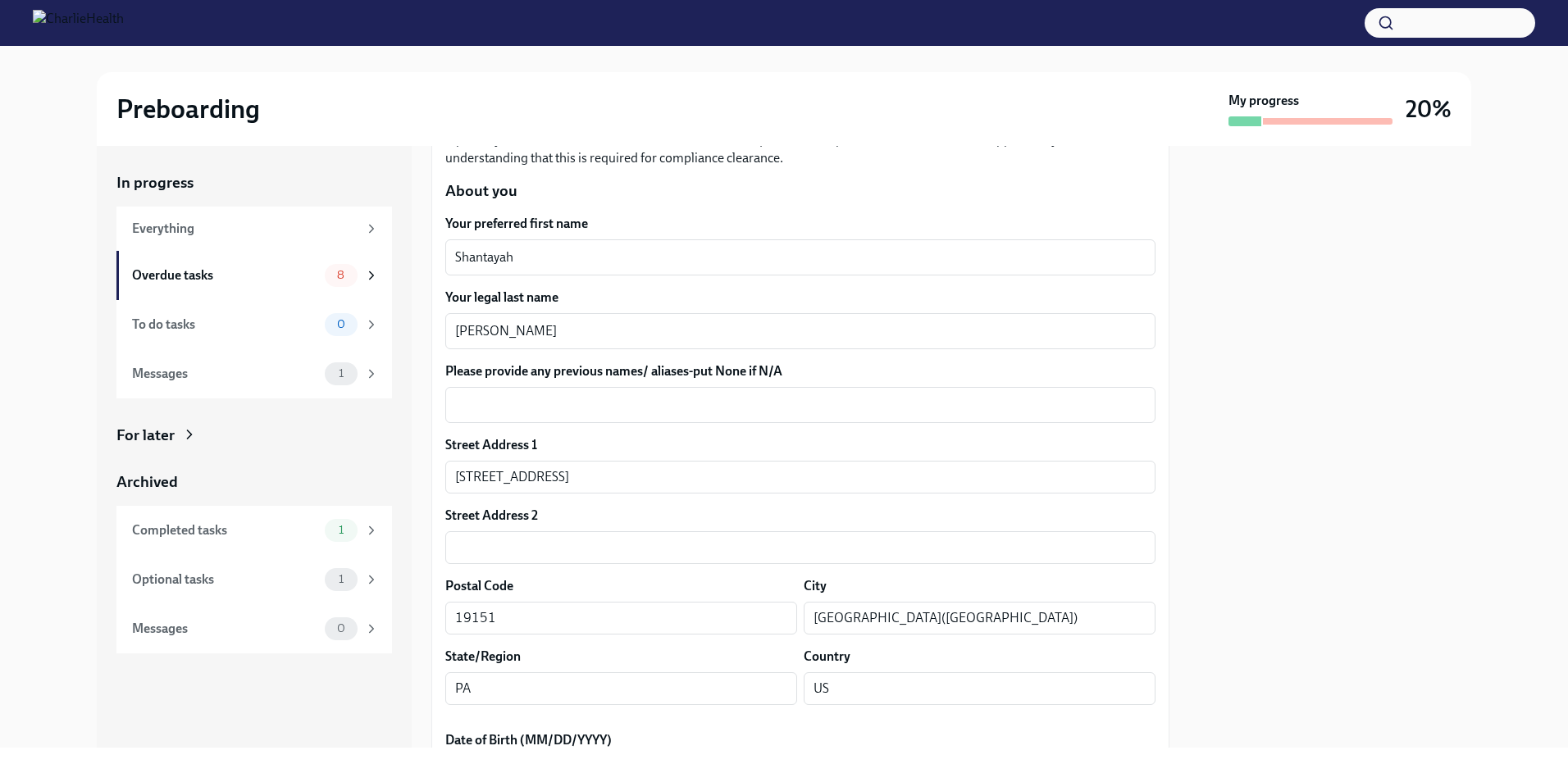
scroll to position [0, 0]
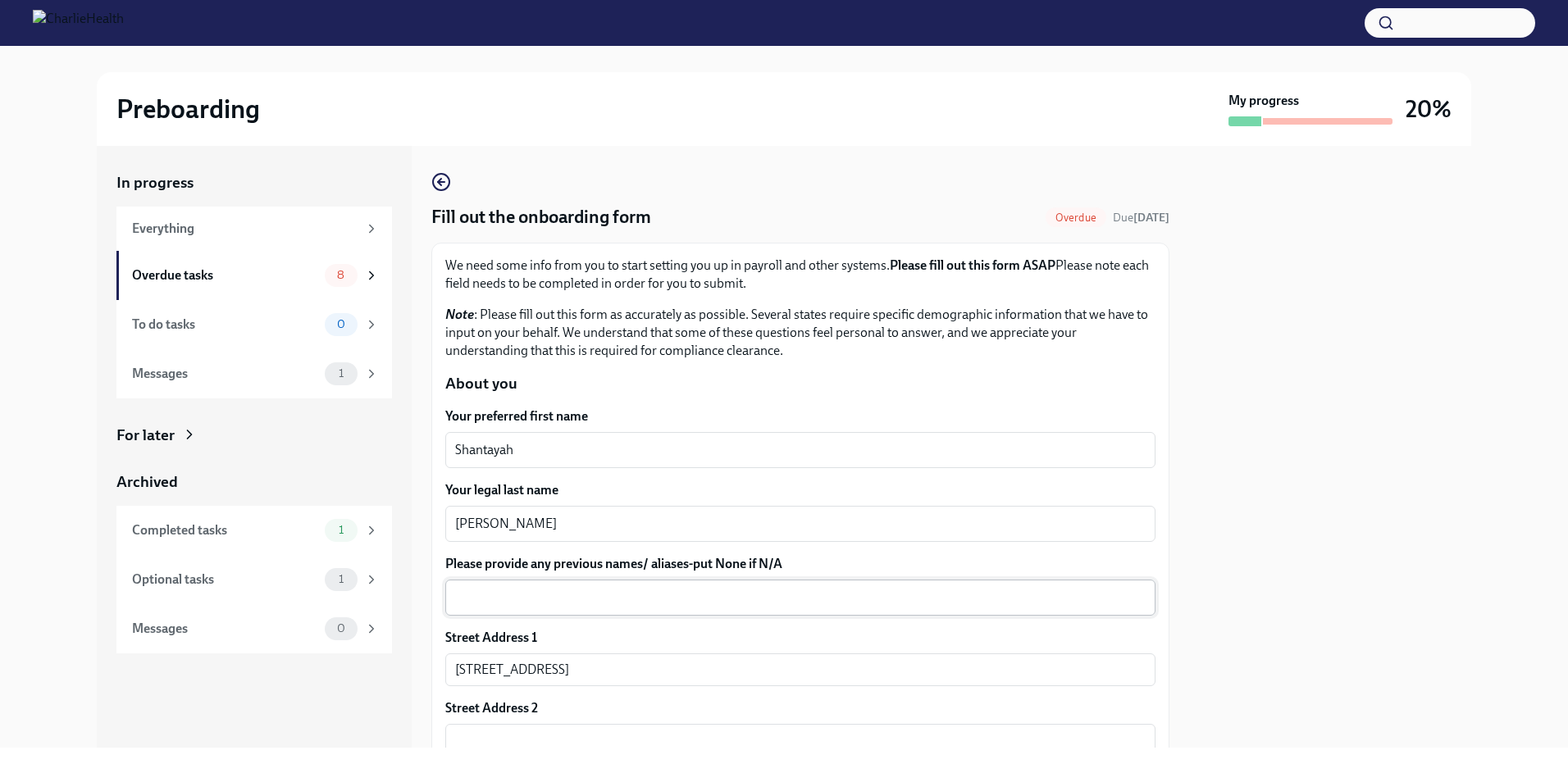
click at [521, 592] on textarea "Please provide any previous names/ aliases-put None if N/A" at bounding box center [800, 597] width 691 height 20
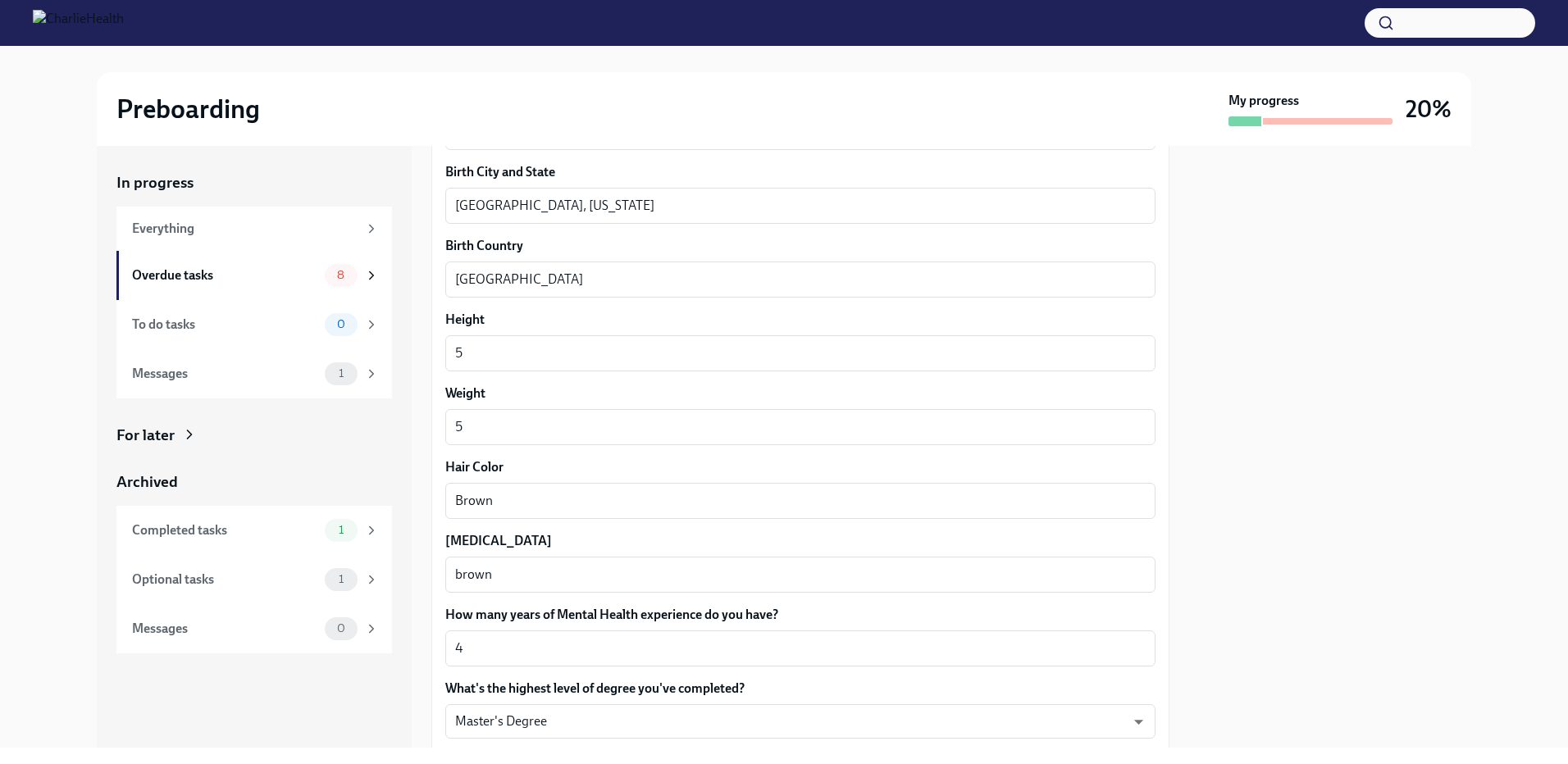
scroll to position [1372, 0]
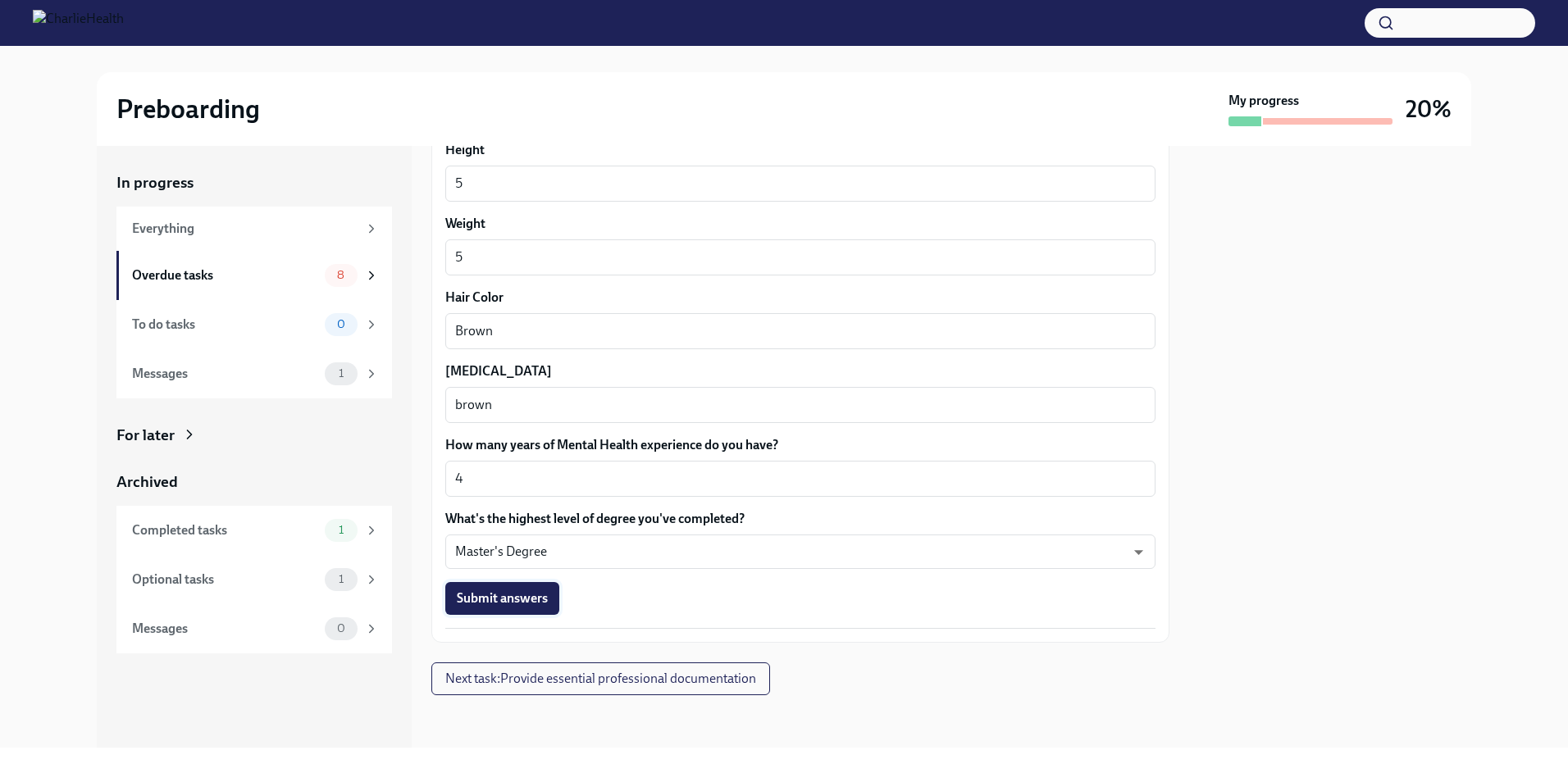
type textarea "n/a"
click at [450, 601] on button "Submit answers" at bounding box center [502, 598] width 114 height 33
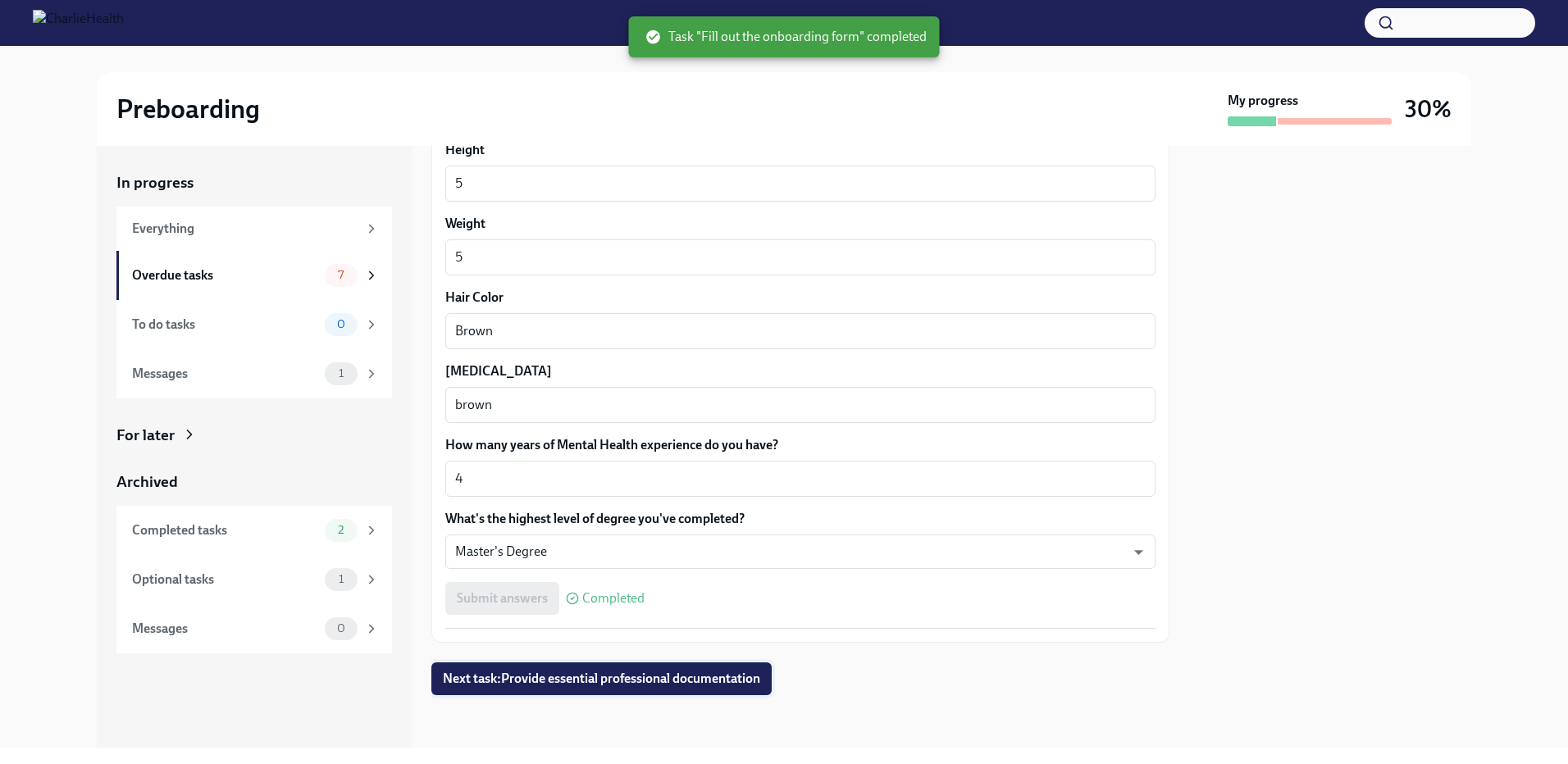
click at [533, 686] on span "Next task : Provide essential professional documentation" at bounding box center [601, 678] width 317 height 16
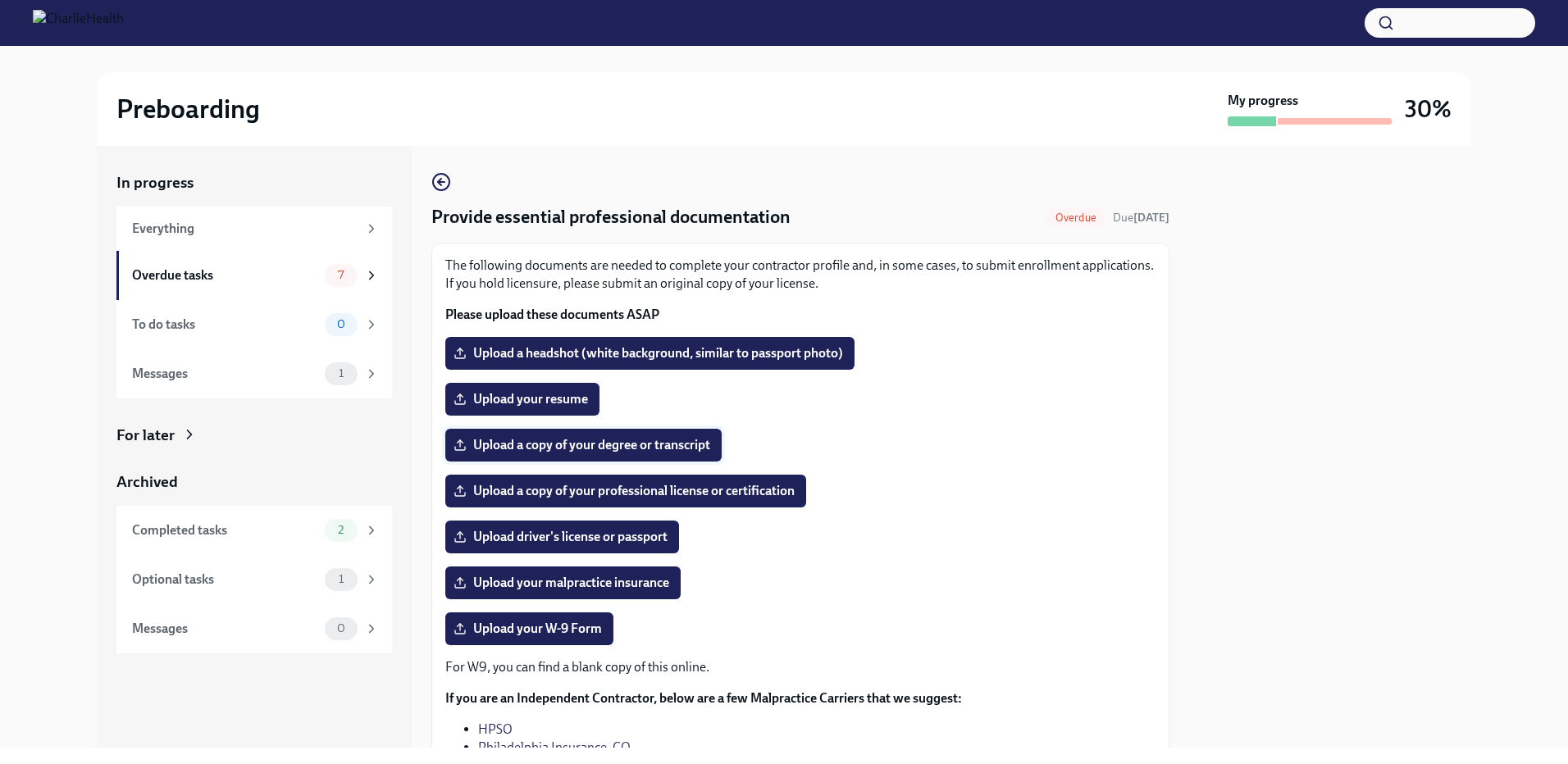
click at [477, 452] on span "Upload a copy of your degree or transcript" at bounding box center [583, 445] width 253 height 16
click at [0, 0] on input "Upload a copy of your degree or transcript" at bounding box center [0, 0] width 0 height 0
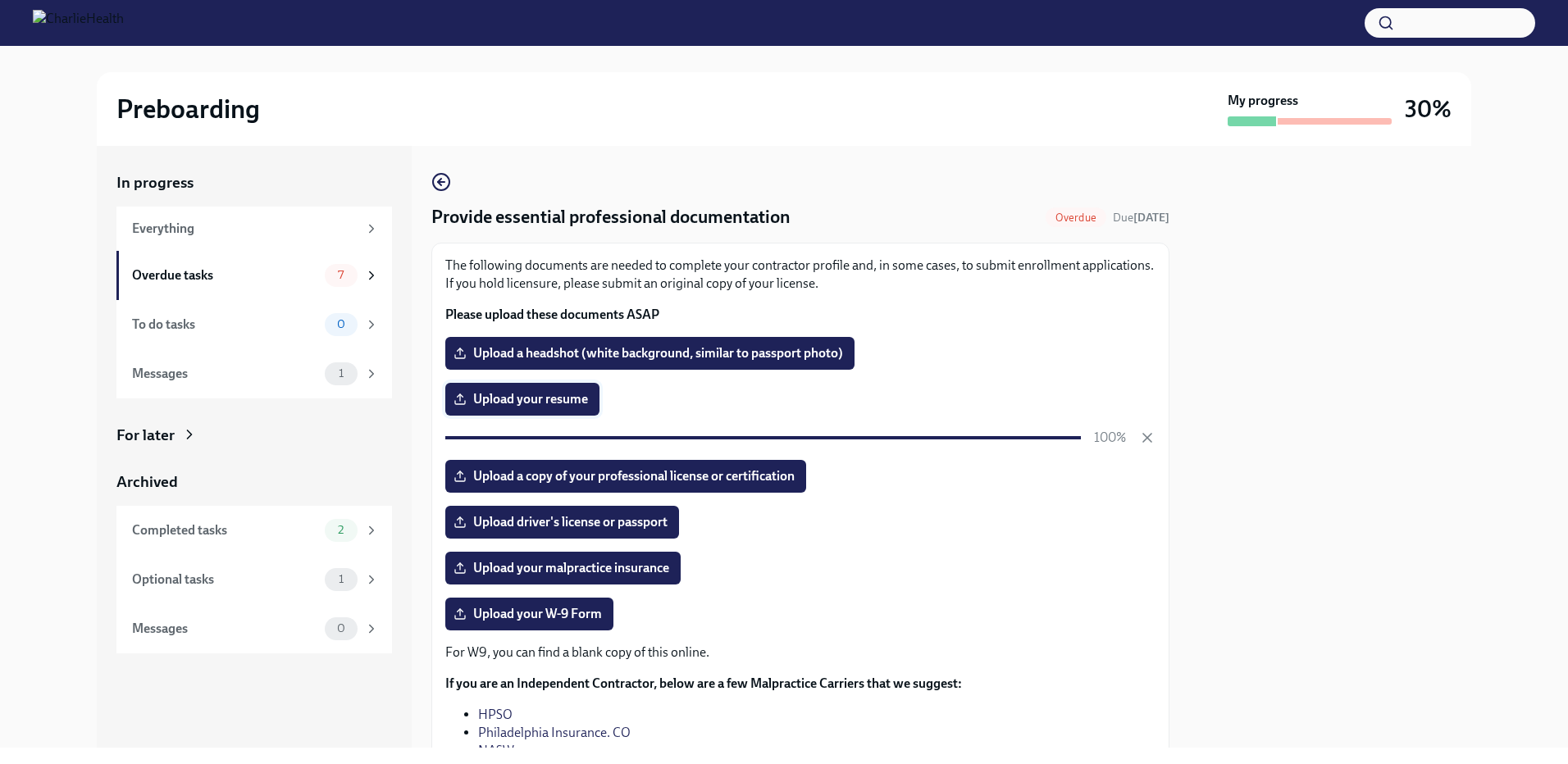
click at [566, 392] on span "Upload your resume" at bounding box center [522, 399] width 131 height 16
click at [0, 0] on input "Upload your resume" at bounding box center [0, 0] width 0 height 0
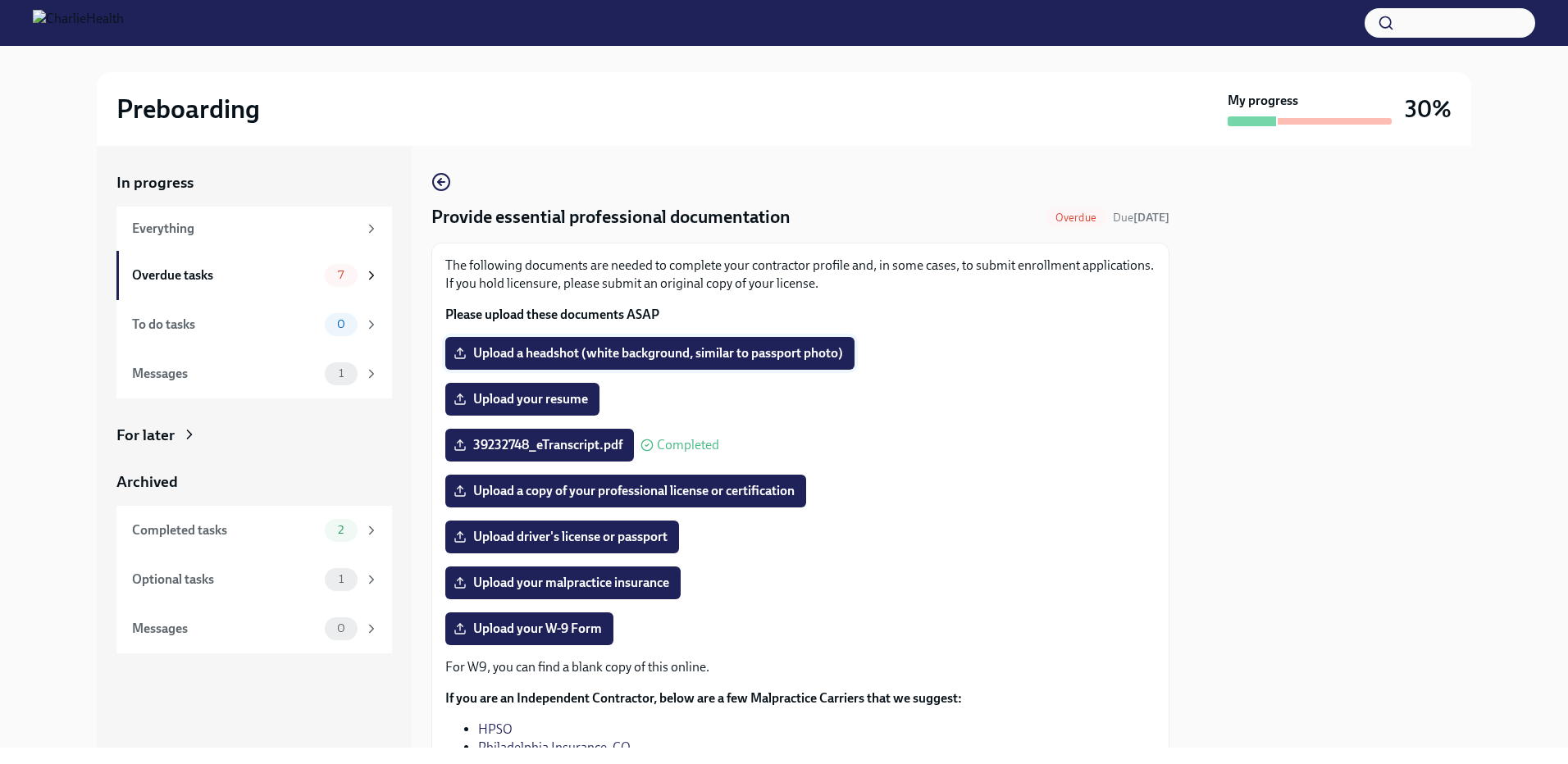
click at [569, 352] on span "Upload a headshot (white background, similar to passport photo)" at bounding box center [650, 353] width 386 height 16
click at [0, 0] on input "Upload a headshot (white background, similar to passport photo)" at bounding box center [0, 0] width 0 height 0
click at [576, 536] on span "Upload driver's license or passport" at bounding box center [561, 536] width 210 height 16
click at [0, 0] on input "Upload driver's license or passport" at bounding box center [0, 0] width 0 height 0
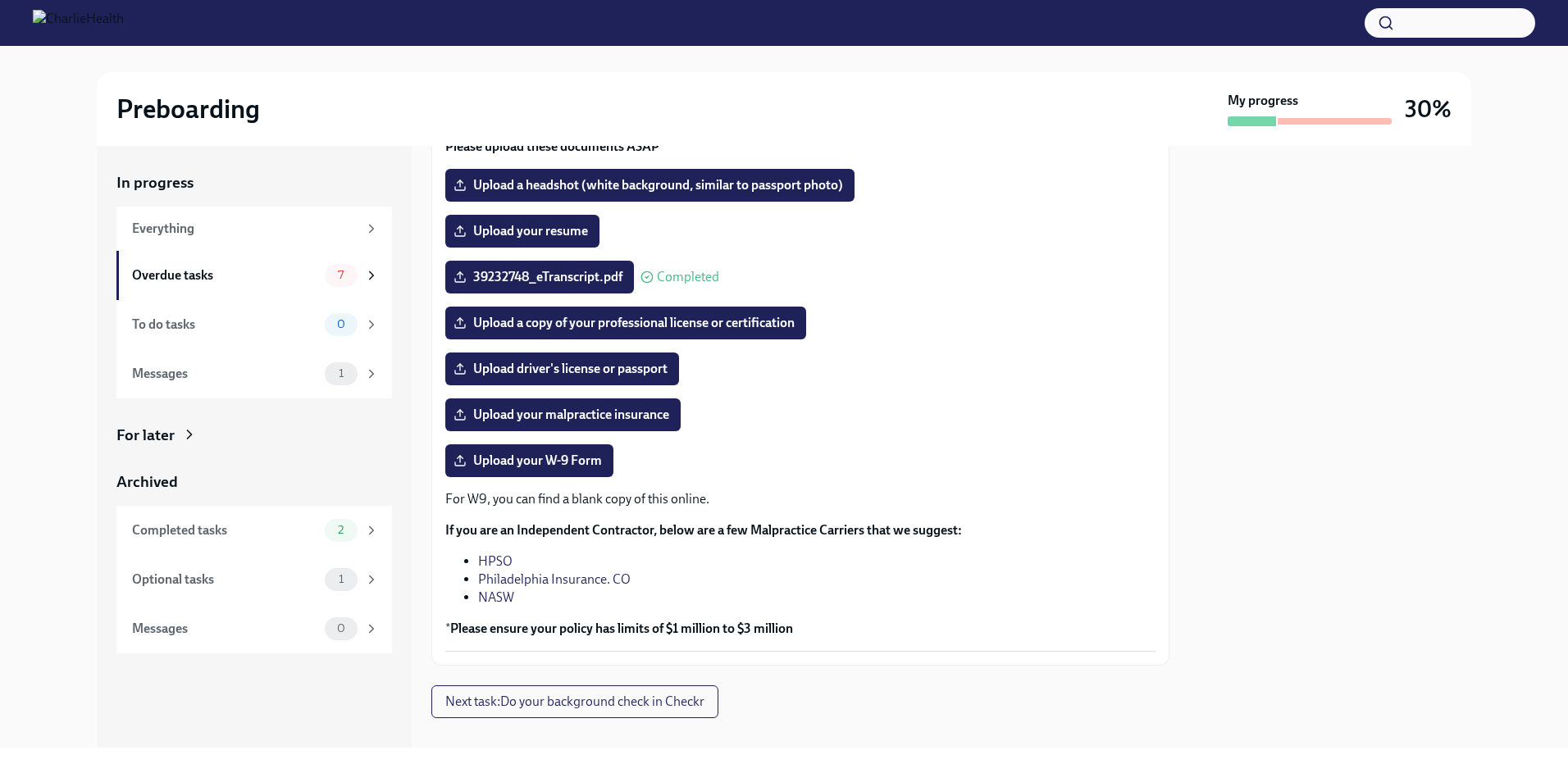
scroll to position [170, 0]
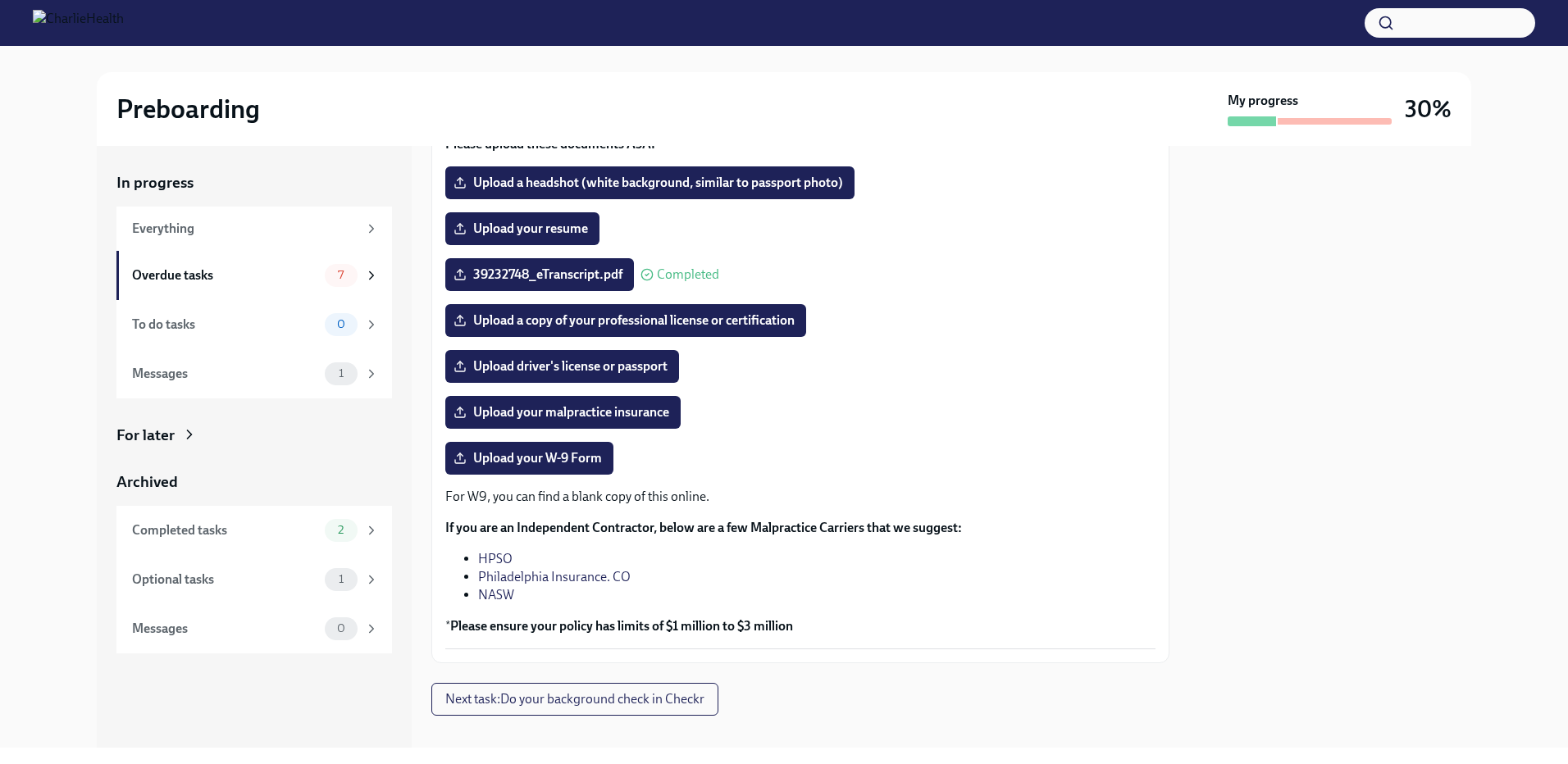
drag, startPoint x: 680, startPoint y: 636, endPoint x: 653, endPoint y: 551, distance: 89.2
click at [680, 636] on div "The following documents are needed to complete your contractor profile and, in …" at bounding box center [800, 367] width 710 height 563
click at [343, 364] on div "1" at bounding box center [341, 373] width 33 height 23
